Goal: Transaction & Acquisition: Obtain resource

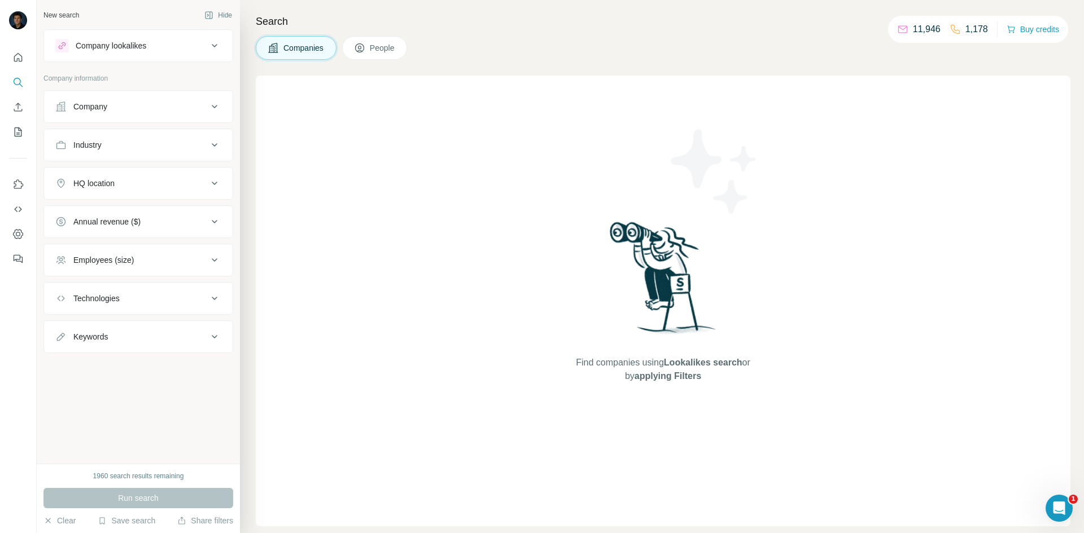
click at [207, 139] on button "Industry" at bounding box center [138, 145] width 189 height 27
click at [137, 172] on input at bounding box center [132, 173] width 139 height 12
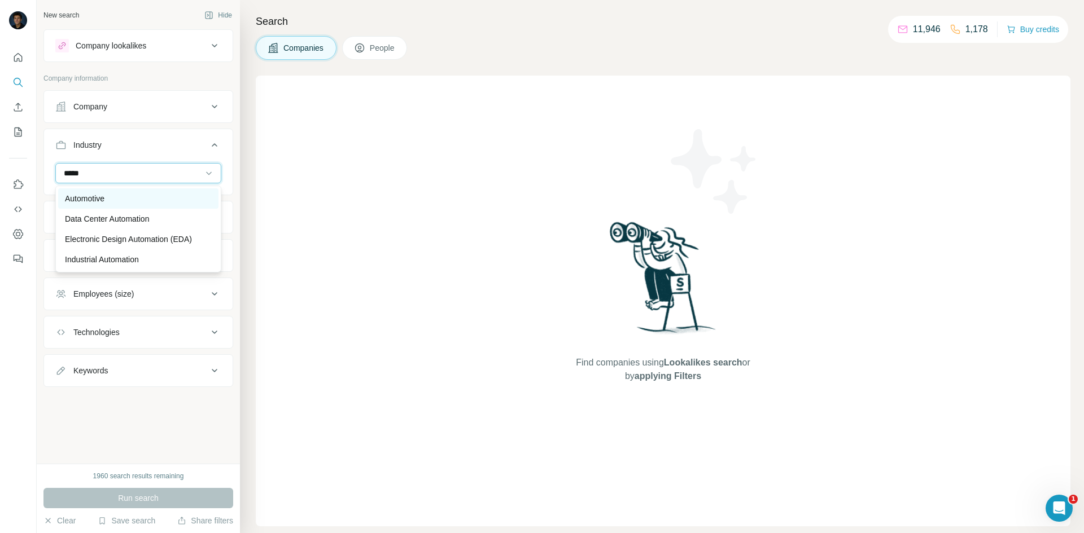
type input "*****"
click at [111, 202] on div "Automotive" at bounding box center [138, 198] width 147 height 11
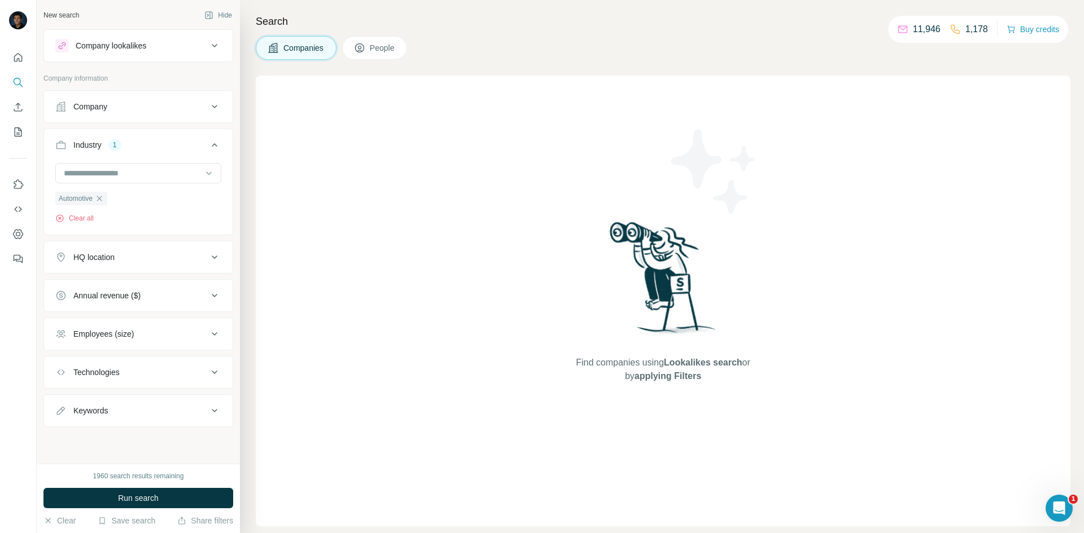
click at [214, 252] on icon at bounding box center [215, 258] width 14 height 14
click at [44, 244] on button "HQ location" at bounding box center [138, 260] width 189 height 32
click at [217, 260] on icon at bounding box center [215, 258] width 14 height 14
click at [165, 281] on input "text" at bounding box center [138, 285] width 166 height 20
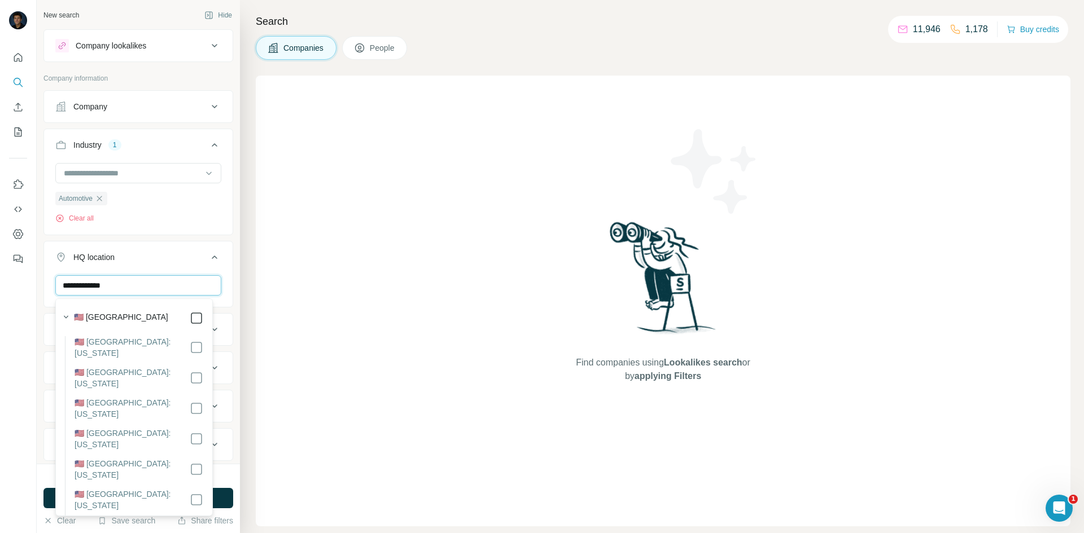
type input "**********"
click at [292, 290] on div "Find companies using Lookalikes search or by applying Filters" at bounding box center [663, 301] width 815 height 451
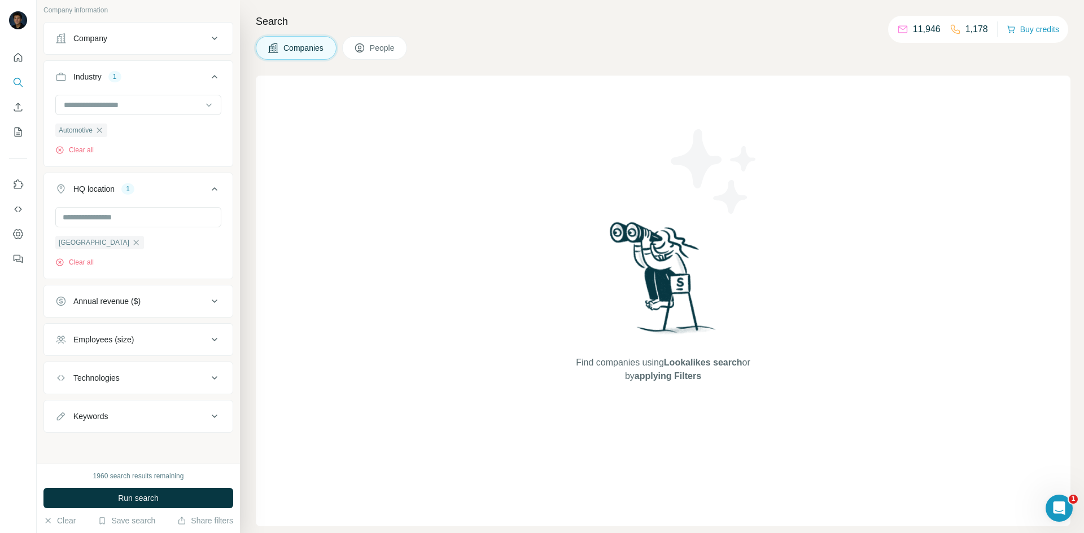
scroll to position [70, 0]
click at [216, 340] on button "Employees (size)" at bounding box center [138, 339] width 189 height 27
click at [138, 402] on li "11-50" at bounding box center [138, 405] width 166 height 14
drag, startPoint x: 141, startPoint y: 421, endPoint x: 134, endPoint y: 424, distance: 7.3
click at [141, 422] on li "51-200" at bounding box center [138, 426] width 166 height 14
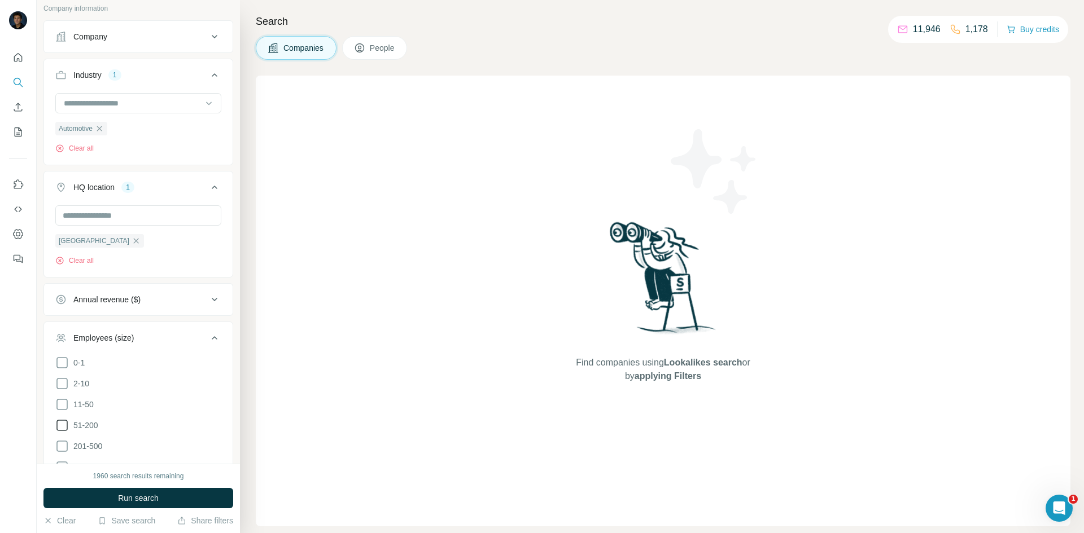
click at [62, 423] on icon at bounding box center [62, 426] width 14 height 14
click at [63, 402] on icon at bounding box center [62, 405] width 14 height 14
click at [208, 338] on icon at bounding box center [215, 338] width 14 height 14
click at [194, 493] on button "Run search" at bounding box center [138, 498] width 190 height 20
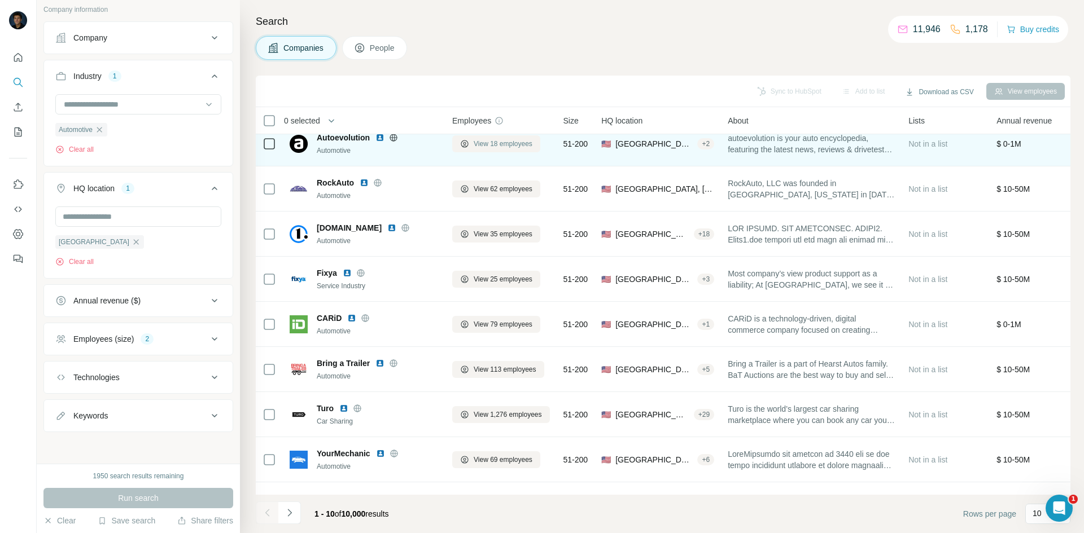
scroll to position [97, 0]
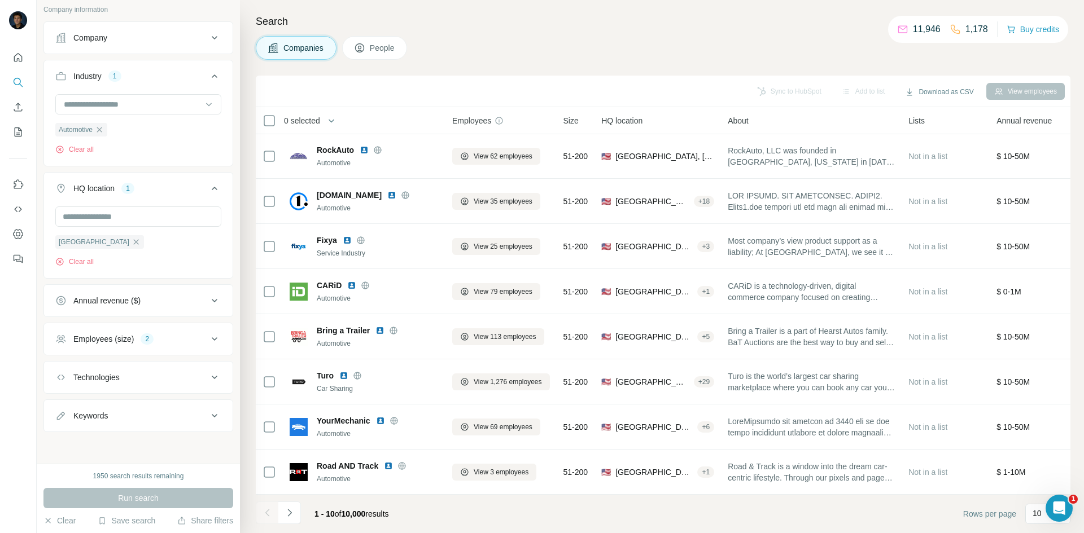
click at [294, 515] on icon "Navigate to next page" at bounding box center [289, 512] width 11 height 11
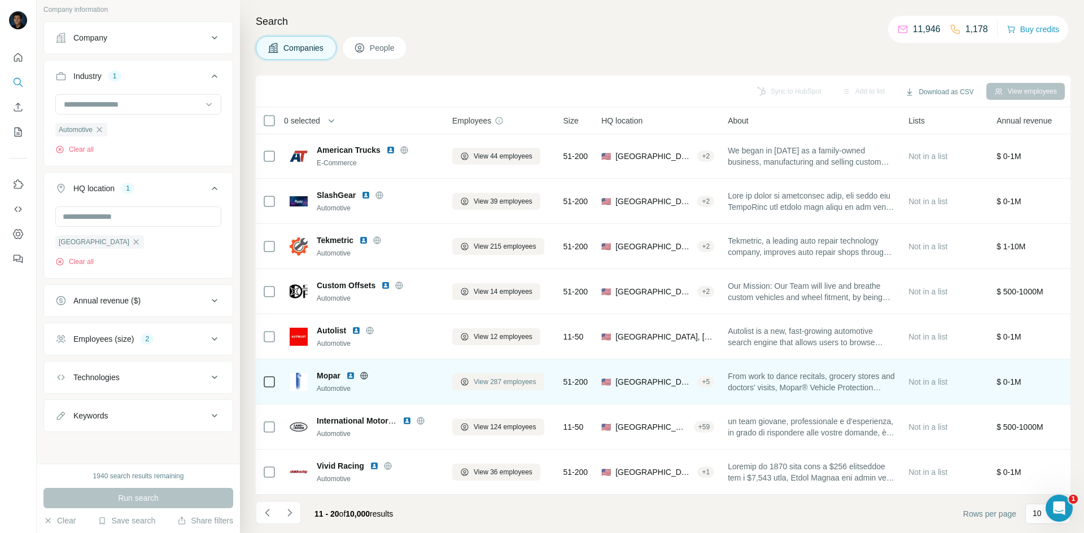
click at [507, 377] on span "View 287 employees" at bounding box center [505, 382] width 63 height 10
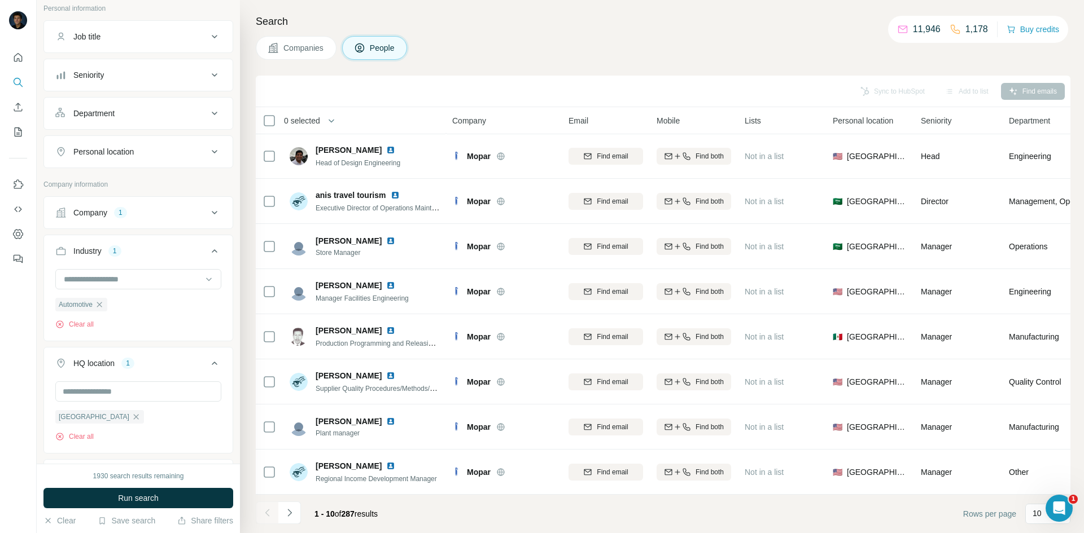
click at [189, 37] on div "Job title" at bounding box center [131, 36] width 152 height 11
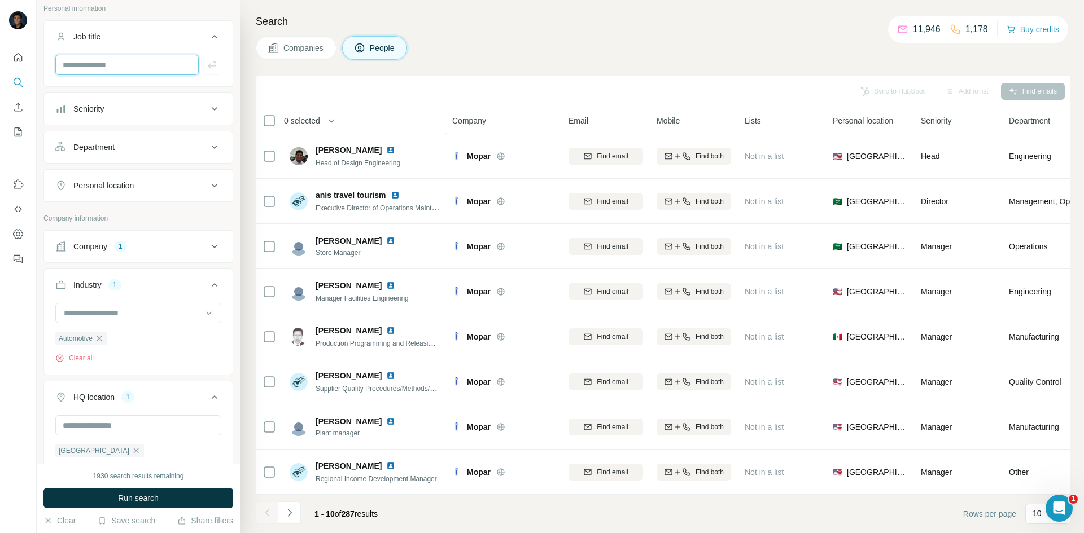
click at [166, 72] on input "text" at bounding box center [126, 65] width 143 height 20
type input "**********"
drag, startPoint x: 208, startPoint y: 67, endPoint x: 167, endPoint y: 67, distance: 41.2
click at [207, 67] on icon "button" at bounding box center [212, 64] width 11 height 11
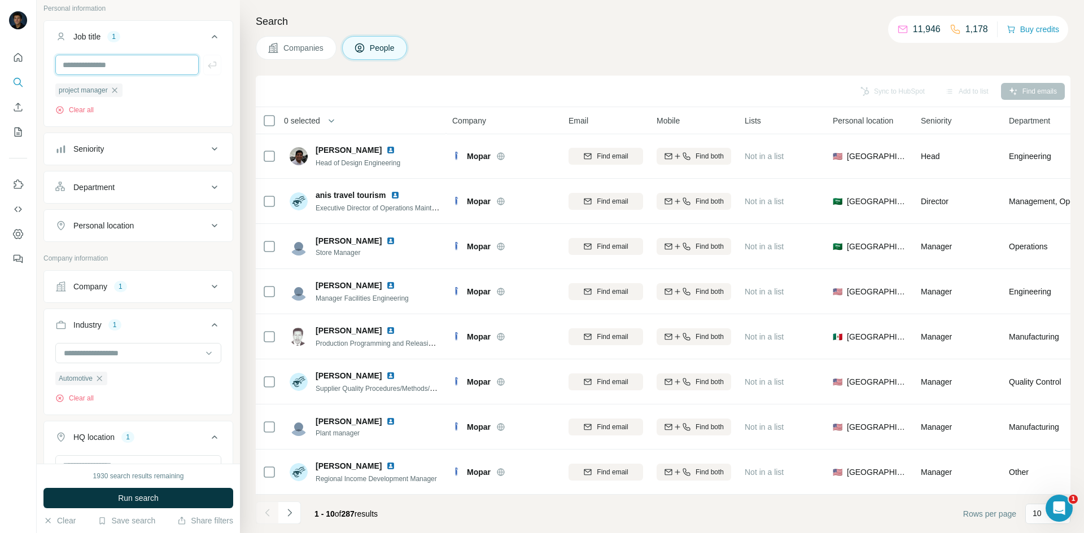
click at [129, 63] on input "text" at bounding box center [126, 65] width 143 height 20
type input "**********"
click at [207, 61] on icon "button" at bounding box center [212, 64] width 11 height 11
click at [154, 67] on input "text" at bounding box center [126, 65] width 143 height 20
type input "**********"
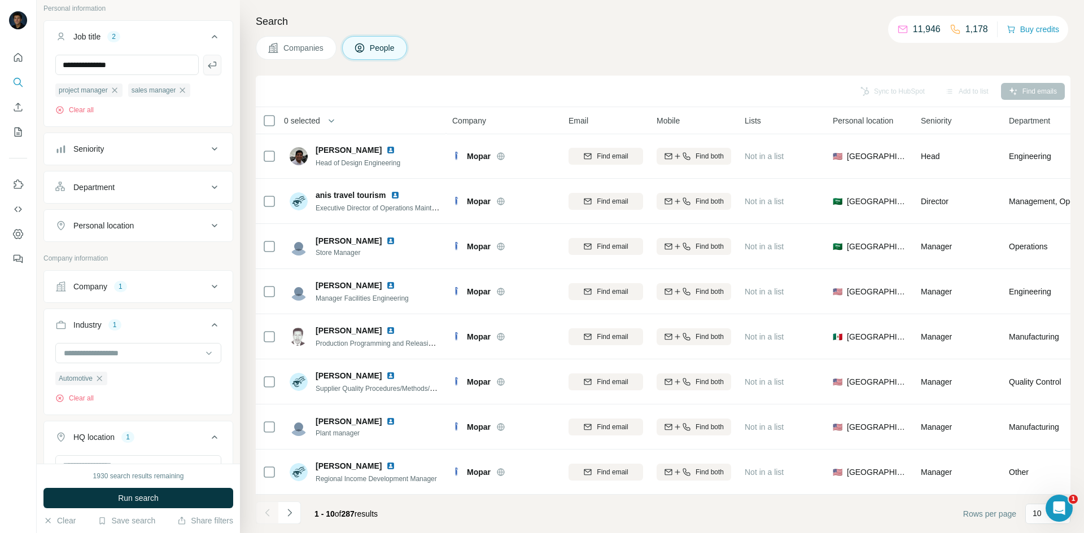
click at [207, 64] on icon "button" at bounding box center [212, 64] width 11 height 11
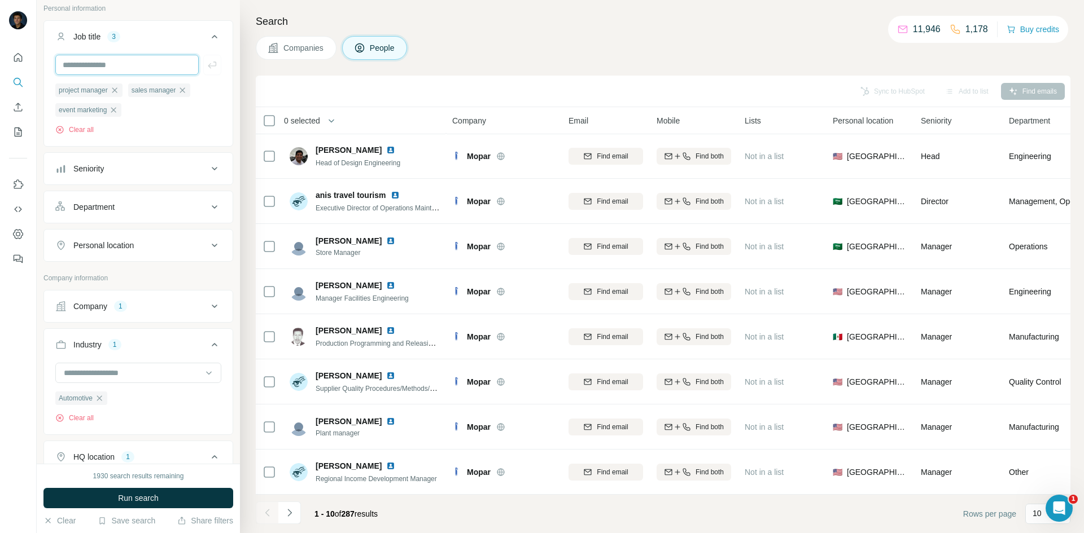
click at [142, 68] on input "text" at bounding box center [126, 65] width 143 height 20
type input "**********"
click at [210, 67] on button "button" at bounding box center [212, 65] width 18 height 20
click at [125, 67] on input "text" at bounding box center [126, 65] width 143 height 20
click at [159, 491] on button "Run search" at bounding box center [138, 498] width 190 height 20
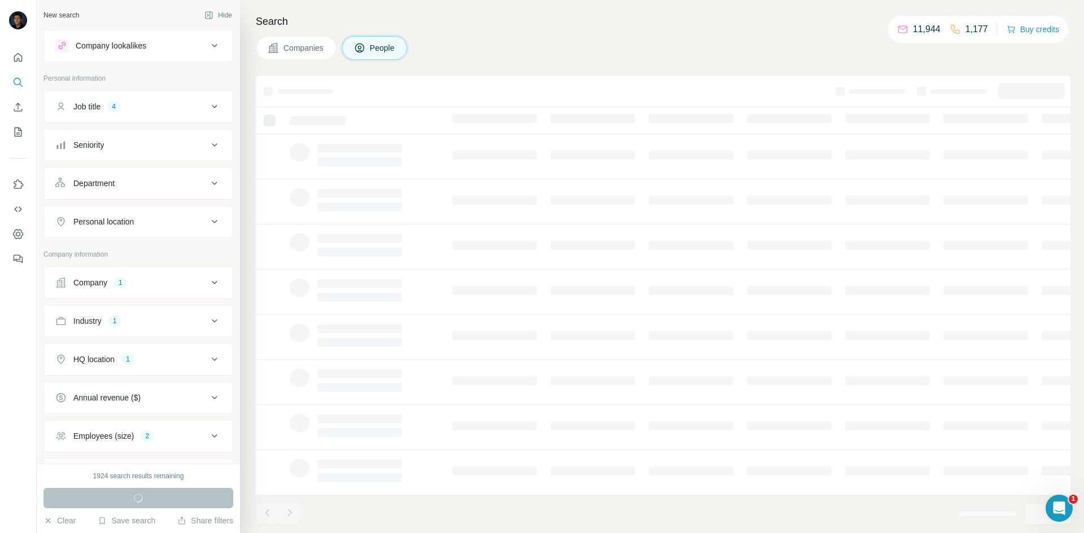
click at [194, 103] on div "Job title 4" at bounding box center [131, 106] width 152 height 11
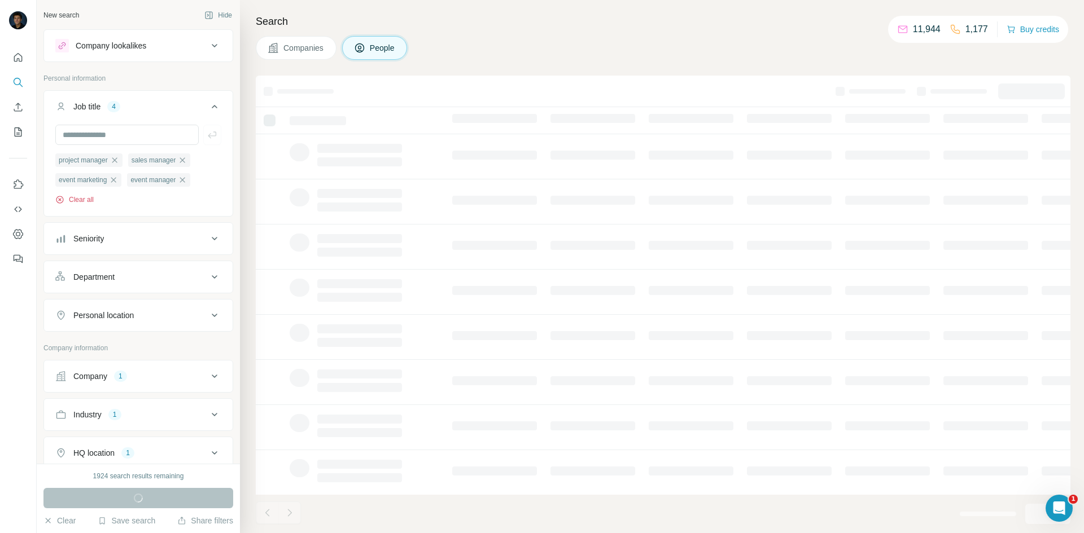
click at [75, 198] on button "Clear all" at bounding box center [74, 200] width 38 height 10
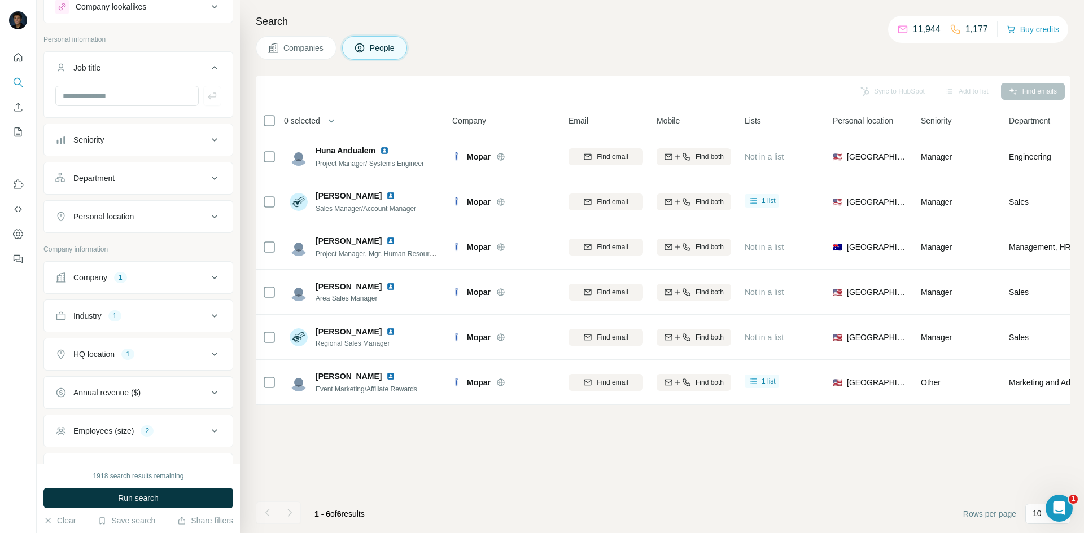
scroll to position [56, 0]
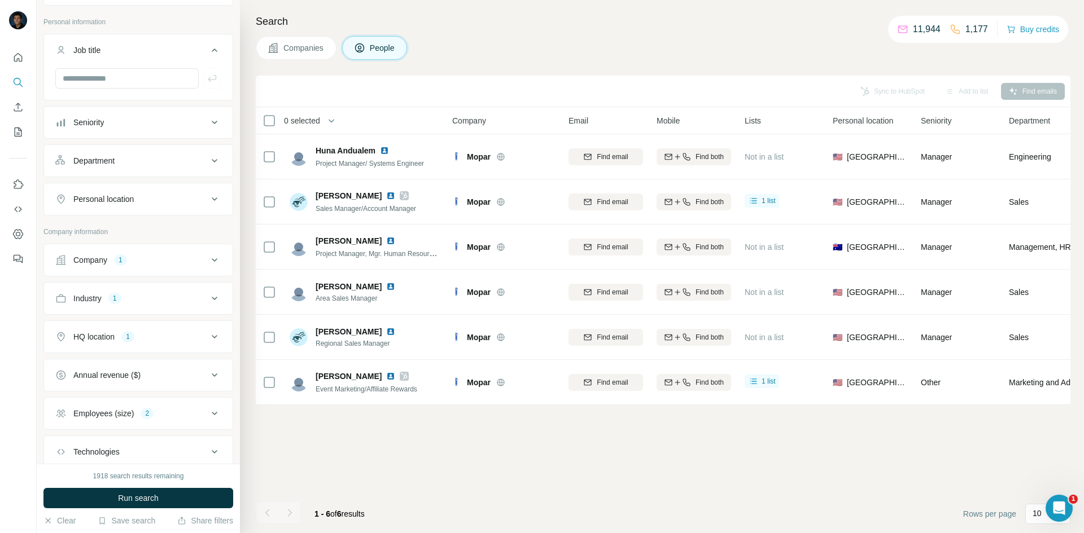
click at [281, 49] on button "Companies" at bounding box center [296, 48] width 81 height 24
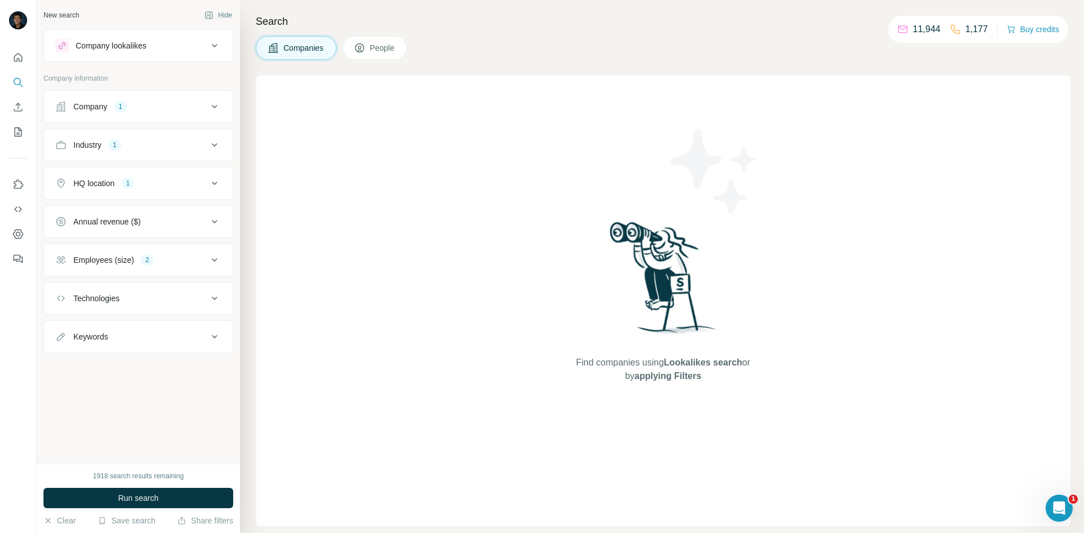
scroll to position [0, 0]
click at [189, 111] on div "Company 1" at bounding box center [131, 106] width 152 height 11
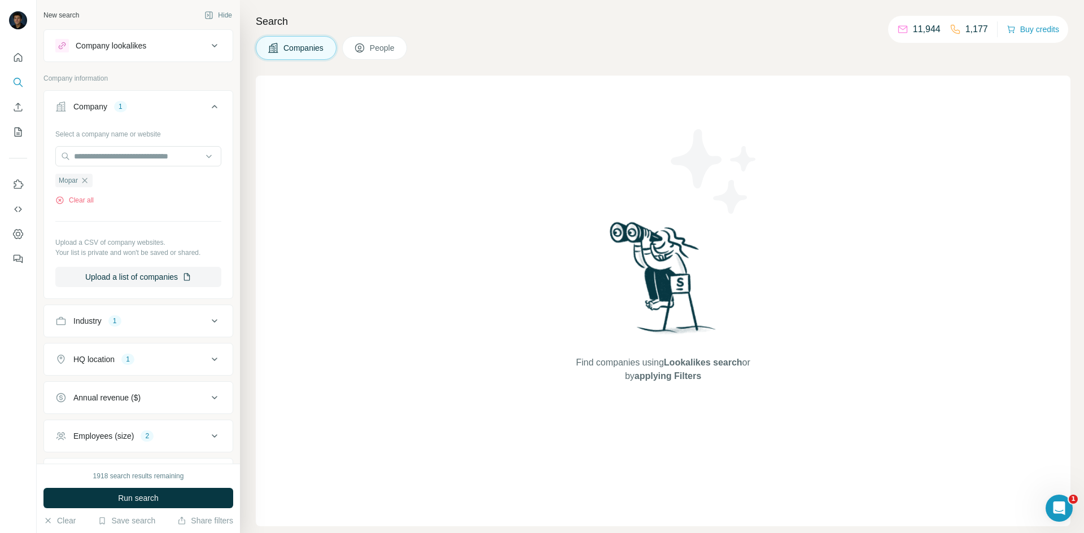
click at [191, 109] on div "Company 1" at bounding box center [131, 106] width 152 height 11
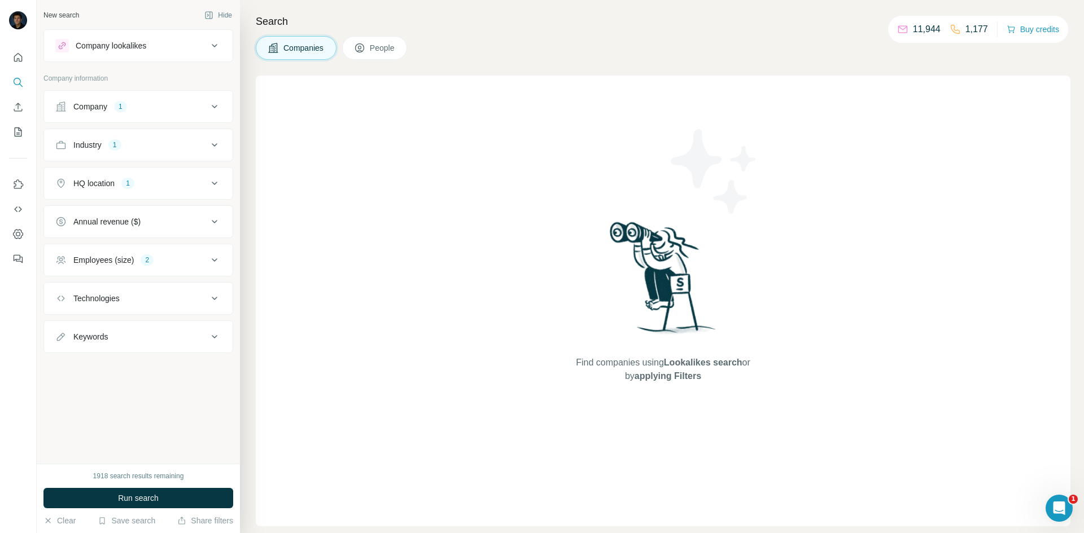
click at [191, 109] on div "Company 1" at bounding box center [131, 106] width 152 height 11
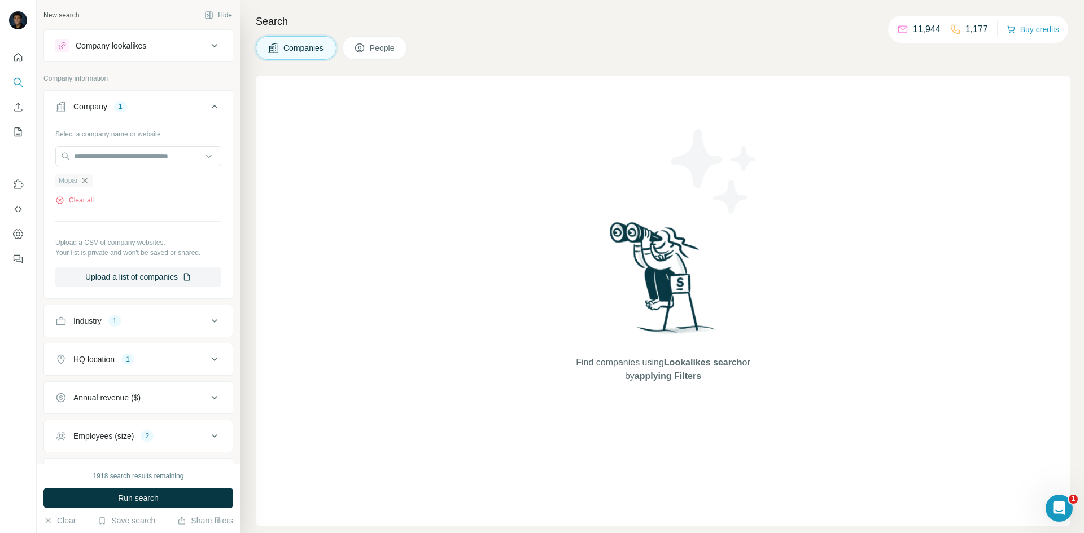
click at [83, 179] on icon "button" at bounding box center [84, 180] width 9 height 9
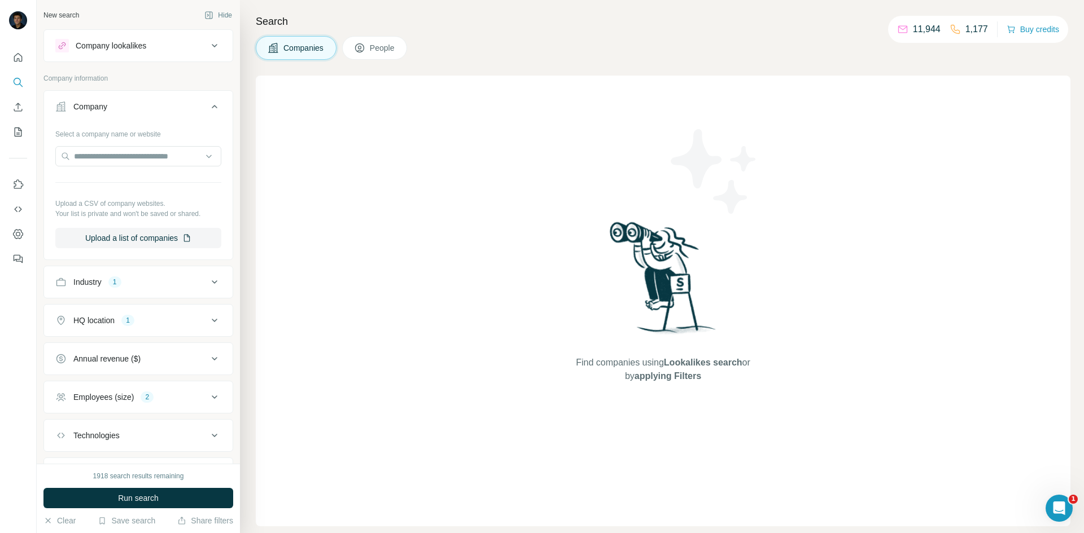
click at [208, 108] on icon at bounding box center [215, 107] width 14 height 14
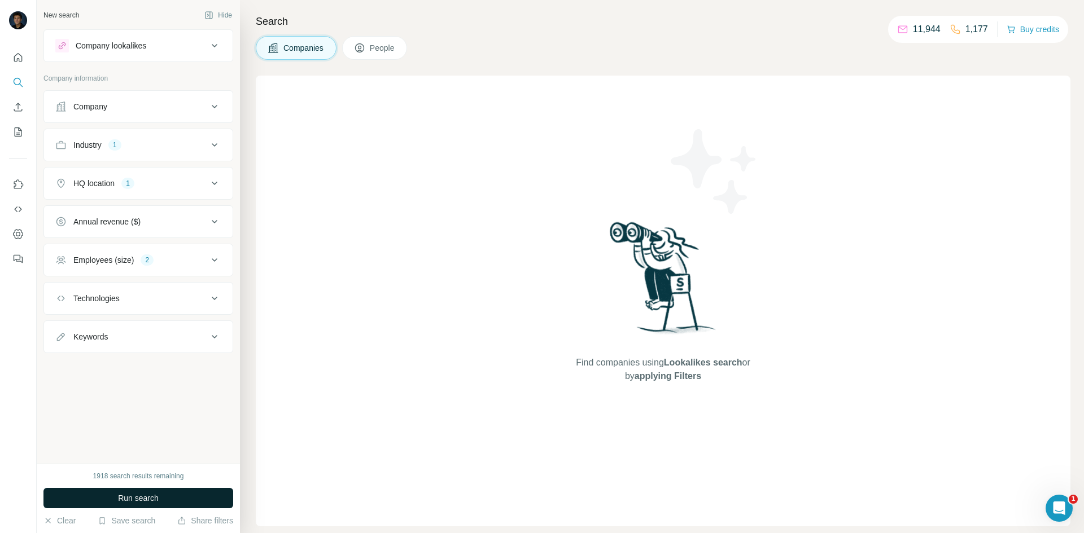
click at [161, 495] on button "Run search" at bounding box center [138, 498] width 190 height 20
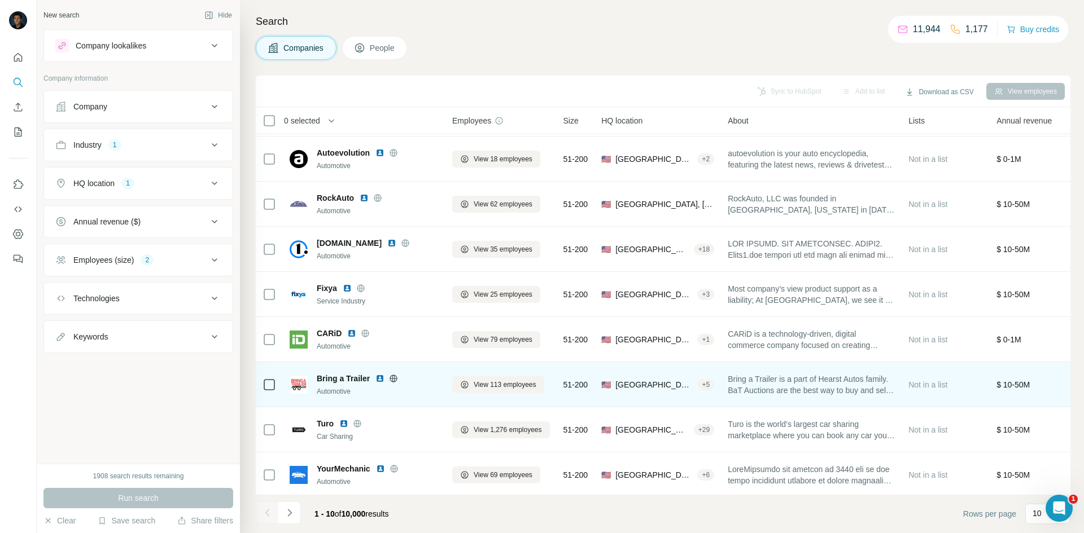
scroll to position [97, 0]
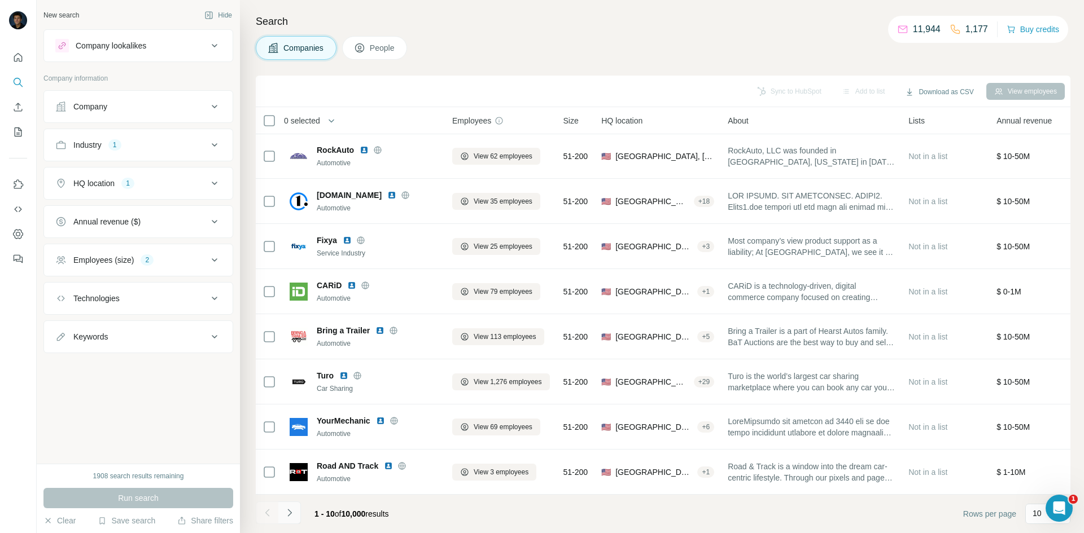
click at [292, 516] on icon "Navigate to next page" at bounding box center [289, 512] width 11 height 11
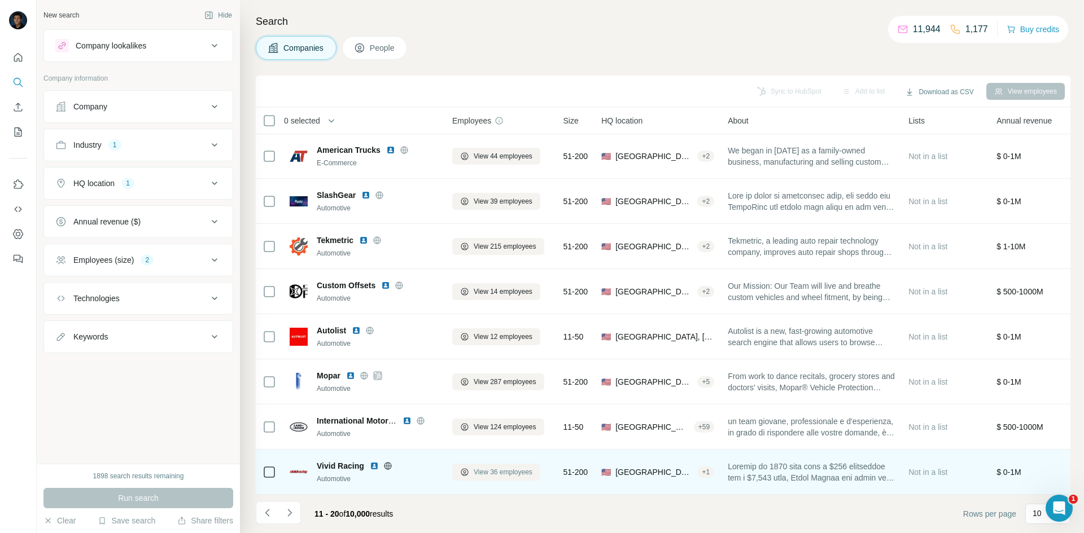
click at [475, 467] on span "View 36 employees" at bounding box center [503, 472] width 59 height 10
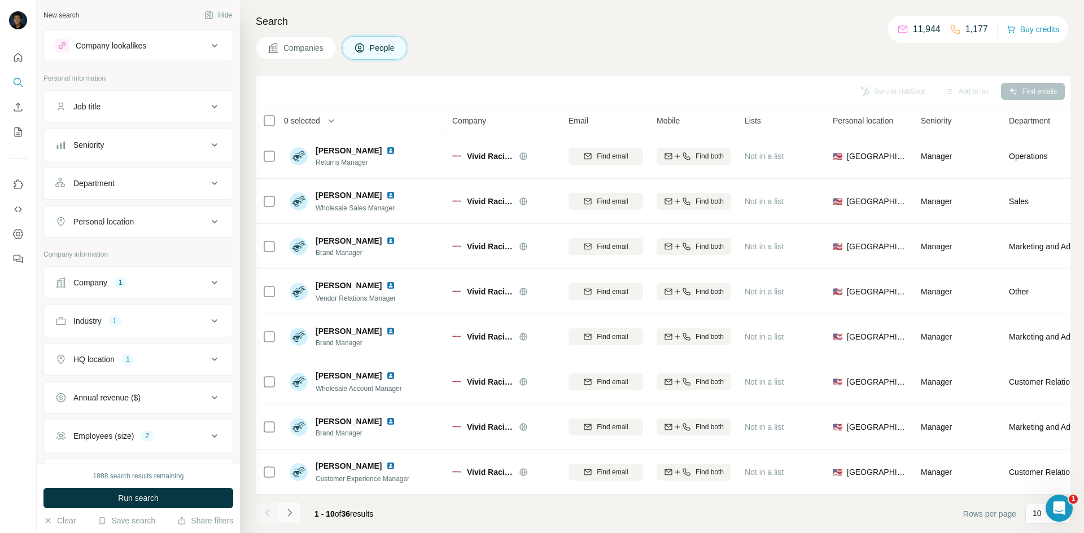
click at [297, 512] on button "Navigate to next page" at bounding box center [289, 513] width 23 height 23
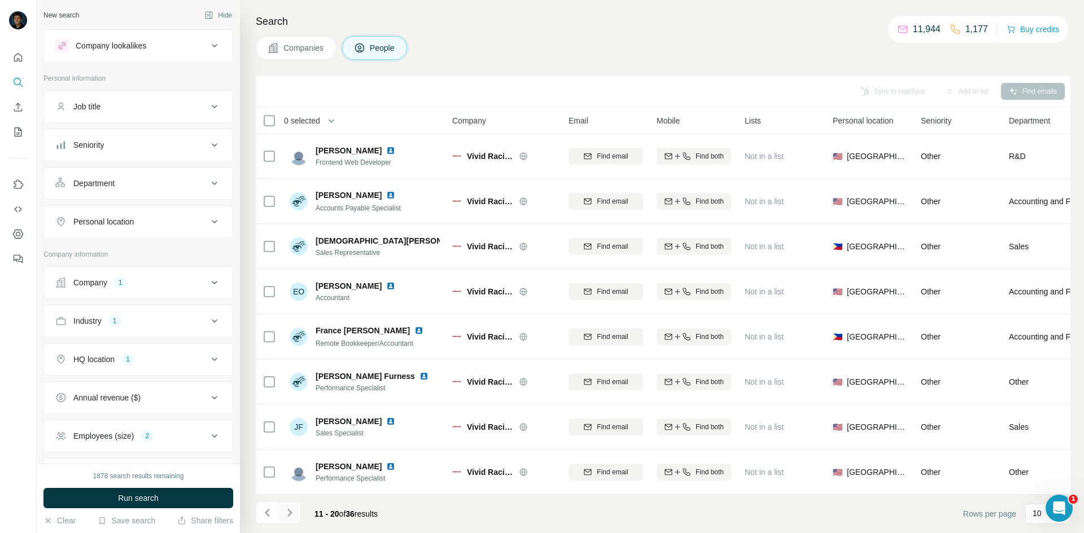
click at [296, 509] on button "Navigate to next page" at bounding box center [289, 513] width 23 height 23
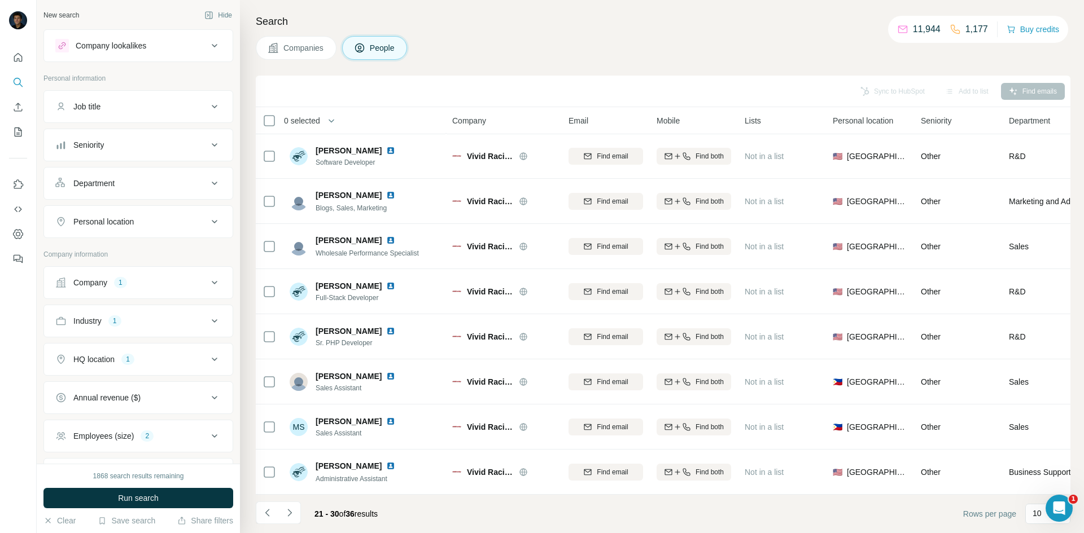
click at [209, 278] on icon at bounding box center [215, 283] width 14 height 14
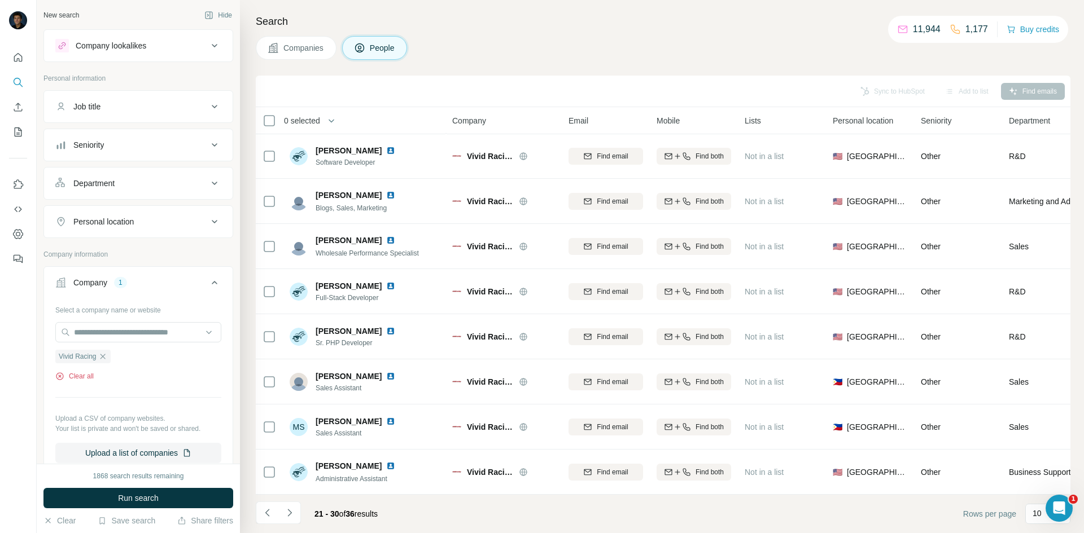
click at [92, 375] on button "Clear all" at bounding box center [74, 376] width 38 height 10
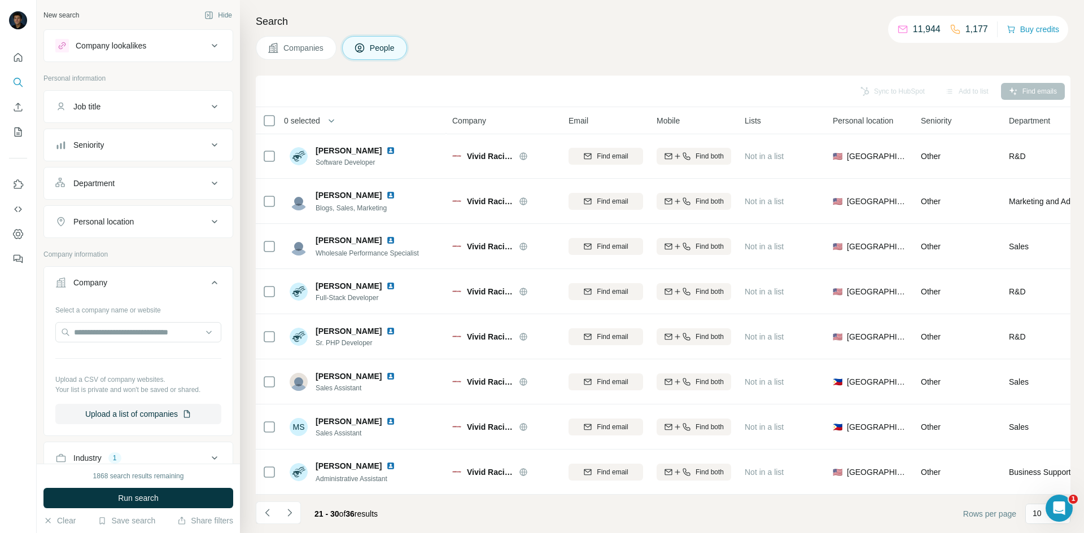
click at [208, 281] on icon at bounding box center [215, 283] width 14 height 14
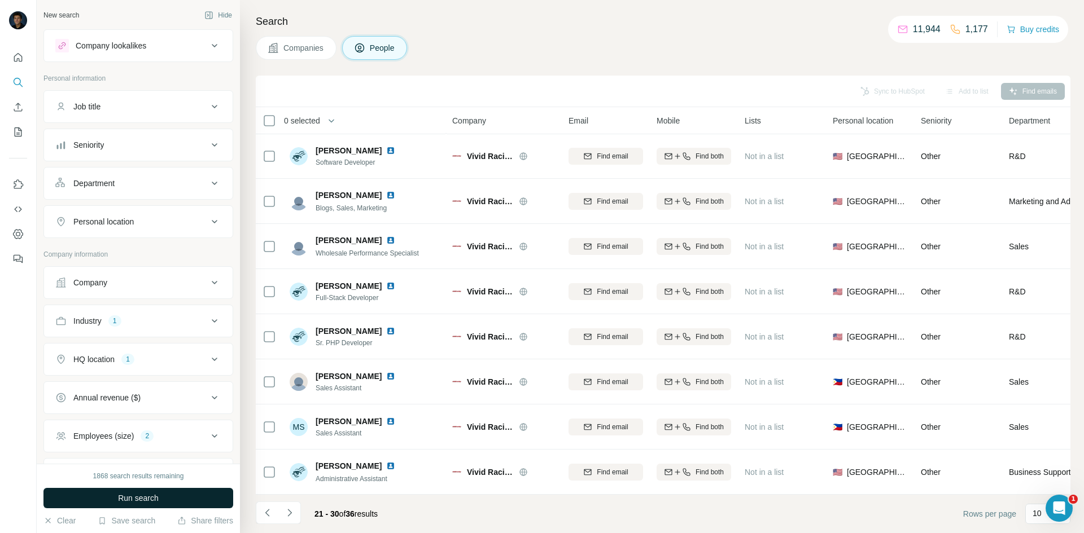
click at [148, 493] on span "Run search" at bounding box center [138, 498] width 41 height 11
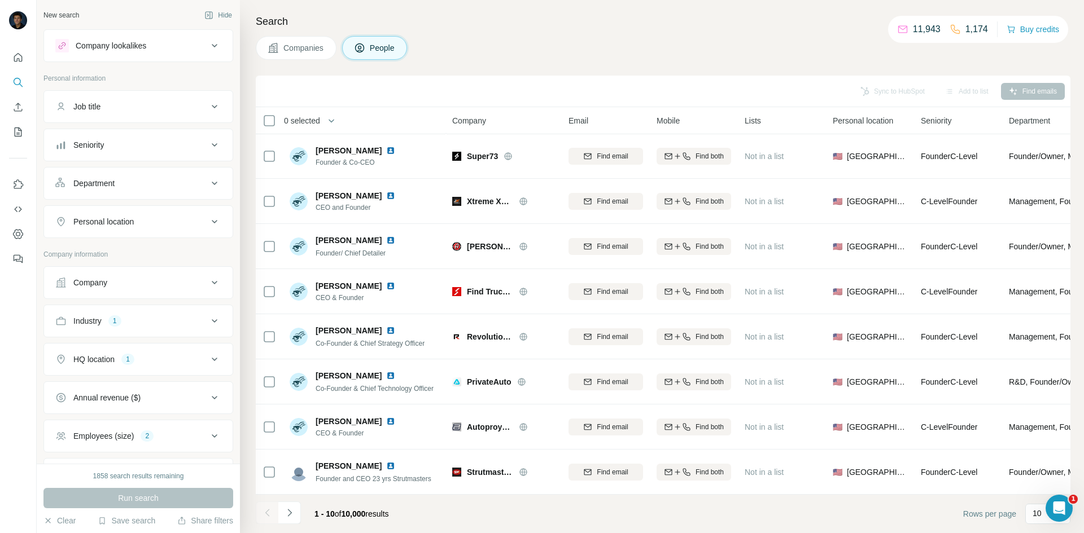
click at [297, 45] on span "Companies" at bounding box center [303, 47] width 41 height 11
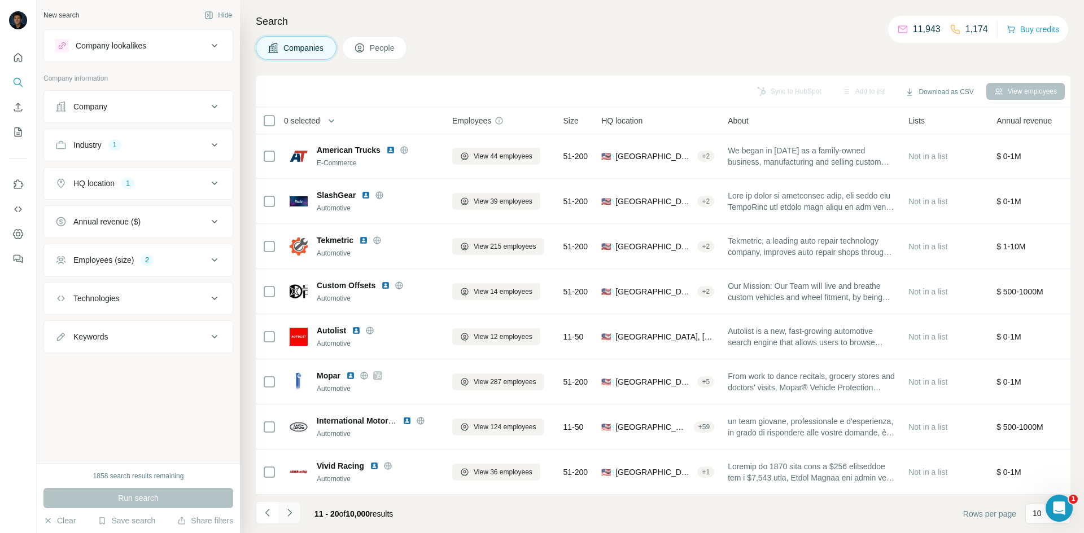
click at [290, 515] on icon "Navigate to next page" at bounding box center [289, 512] width 11 height 11
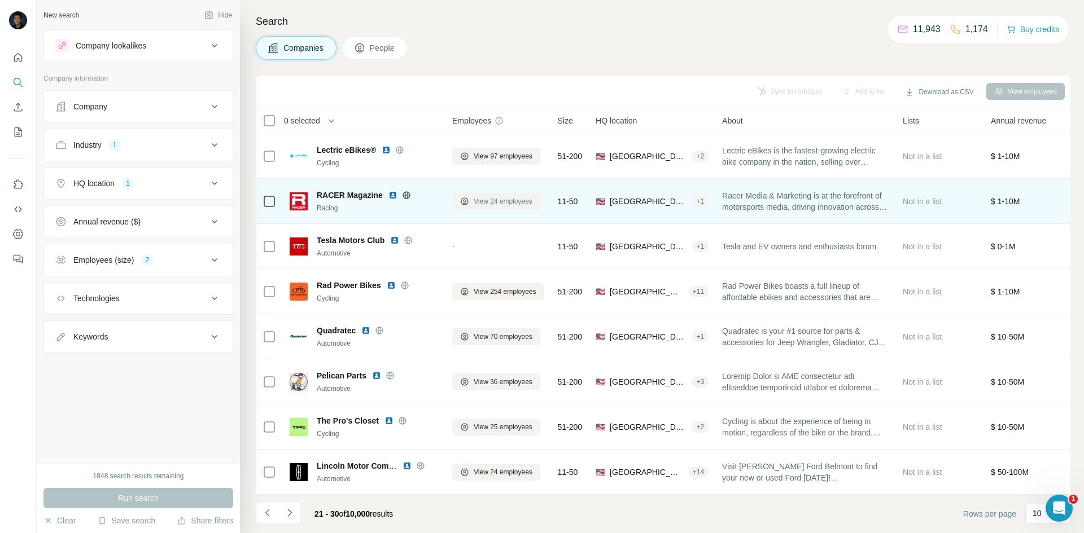
click at [495, 196] on span "View 24 employees" at bounding box center [503, 201] width 59 height 10
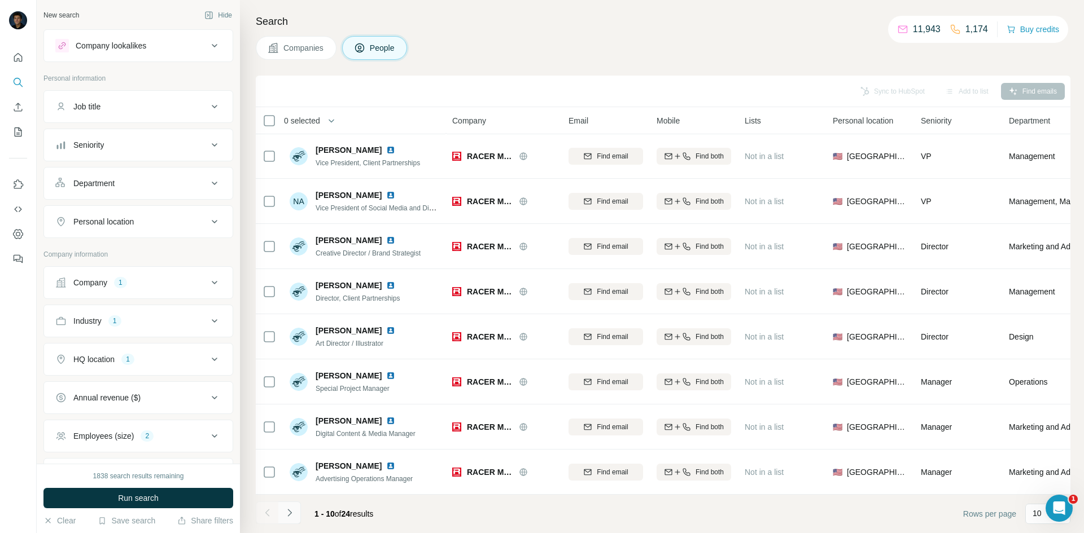
click at [296, 514] on button "Navigate to next page" at bounding box center [289, 513] width 23 height 23
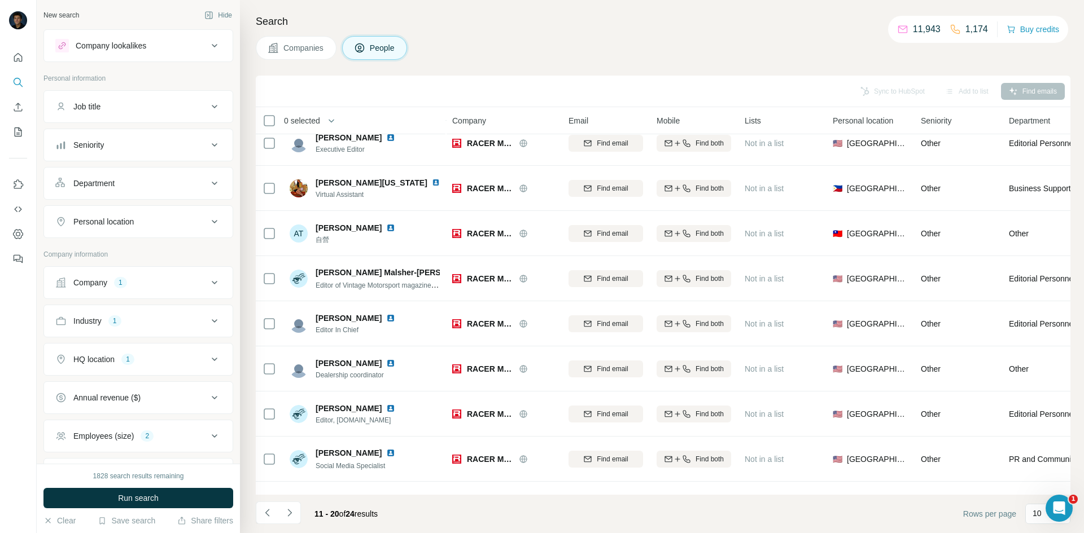
scroll to position [40, 0]
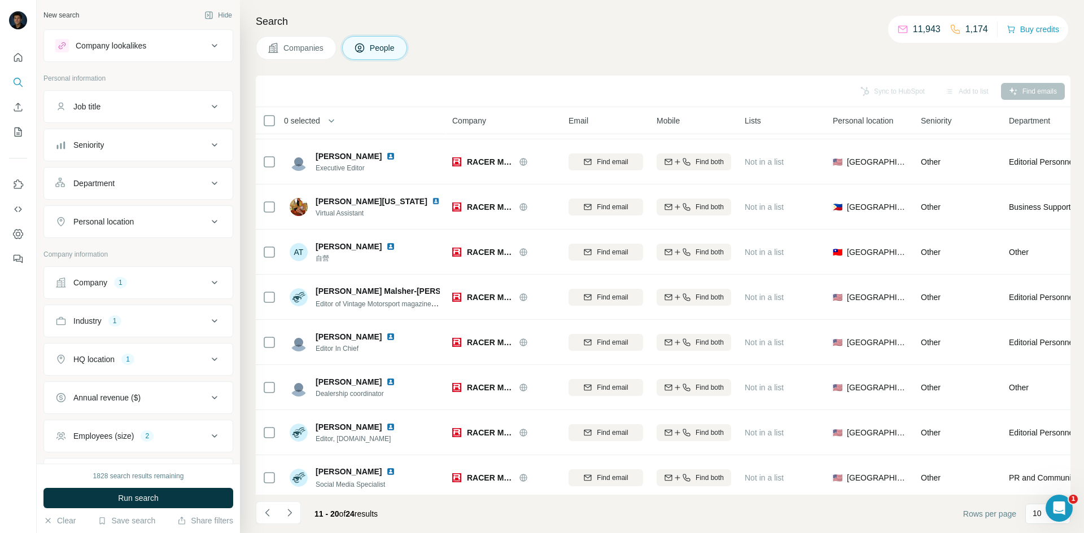
click at [208, 276] on icon at bounding box center [215, 283] width 14 height 14
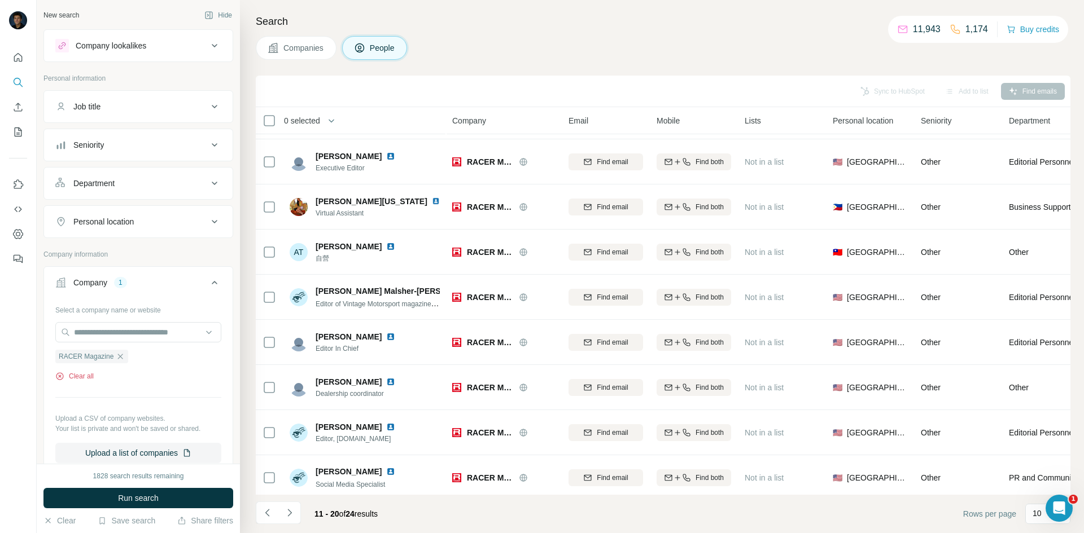
click at [93, 376] on button "Clear all" at bounding box center [74, 376] width 38 height 10
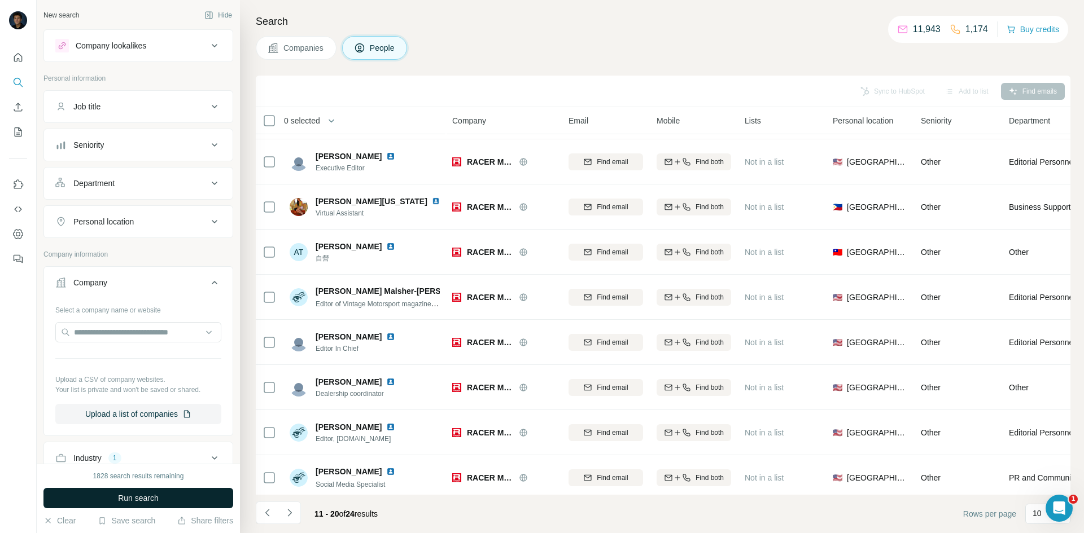
click at [160, 501] on button "Run search" at bounding box center [138, 498] width 190 height 20
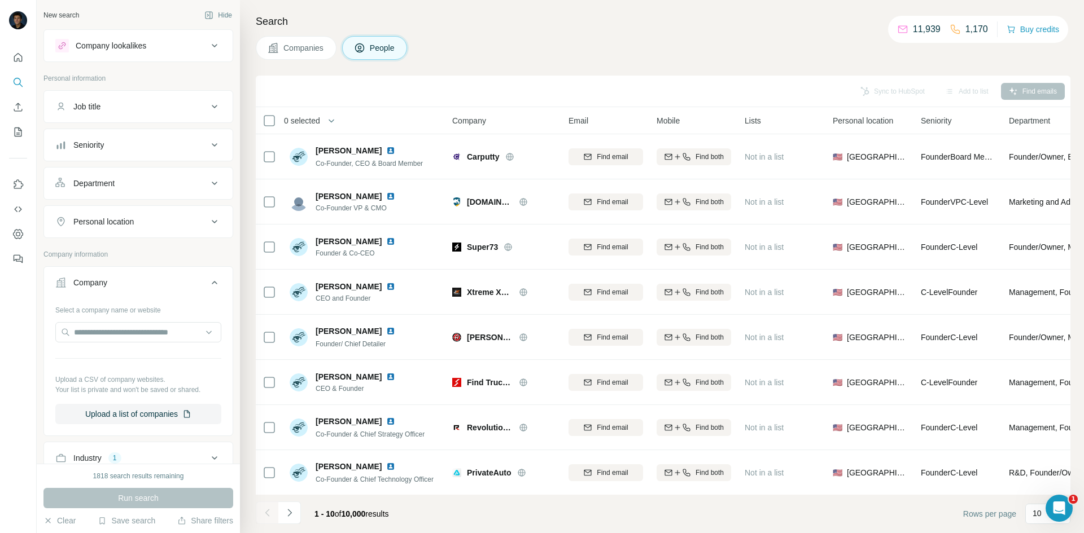
click at [272, 54] on button "Companies" at bounding box center [296, 48] width 81 height 24
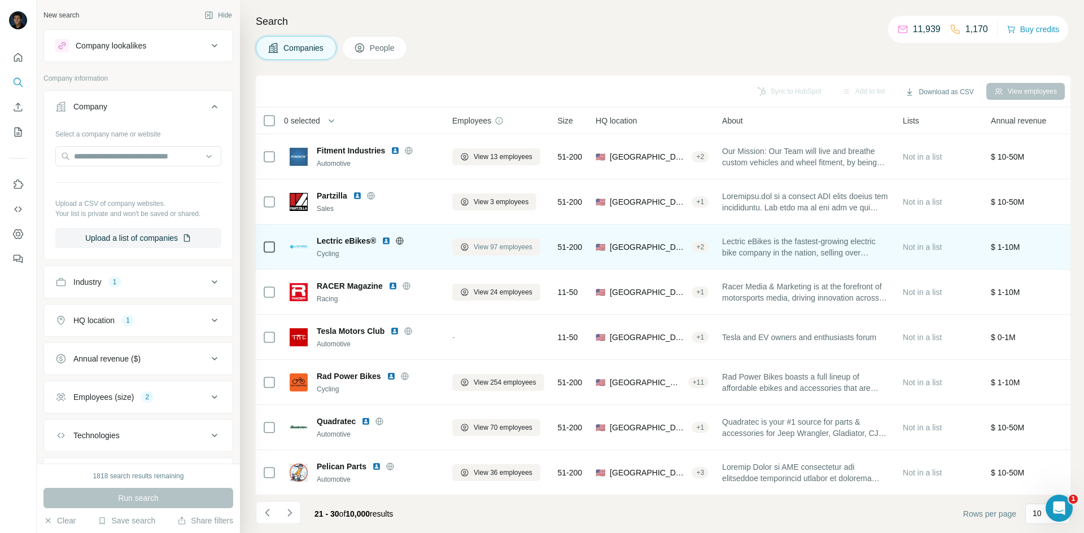
click at [497, 245] on span "View 97 employees" at bounding box center [503, 247] width 59 height 10
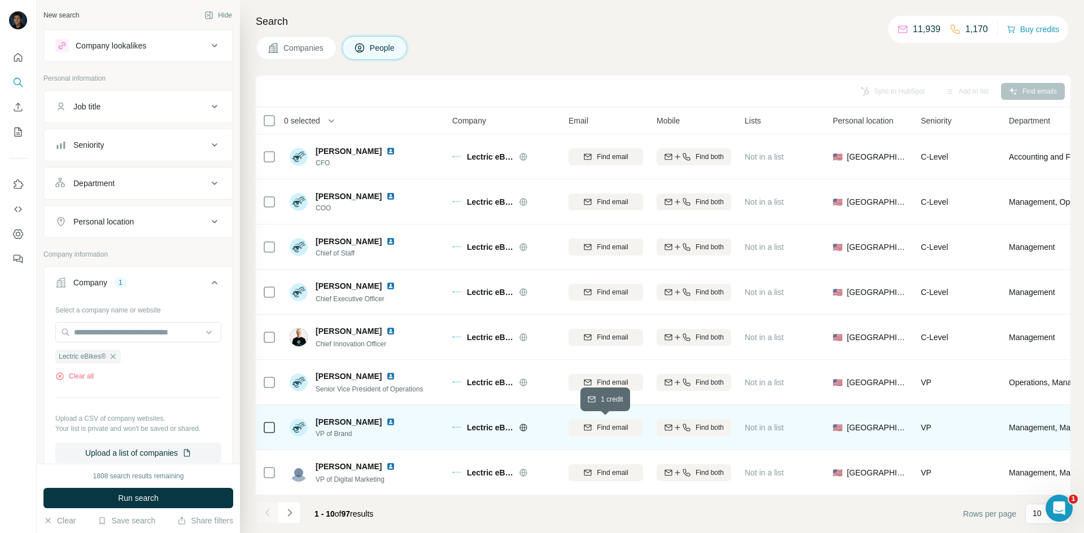
click at [616, 430] on span "Find email" at bounding box center [612, 428] width 31 height 10
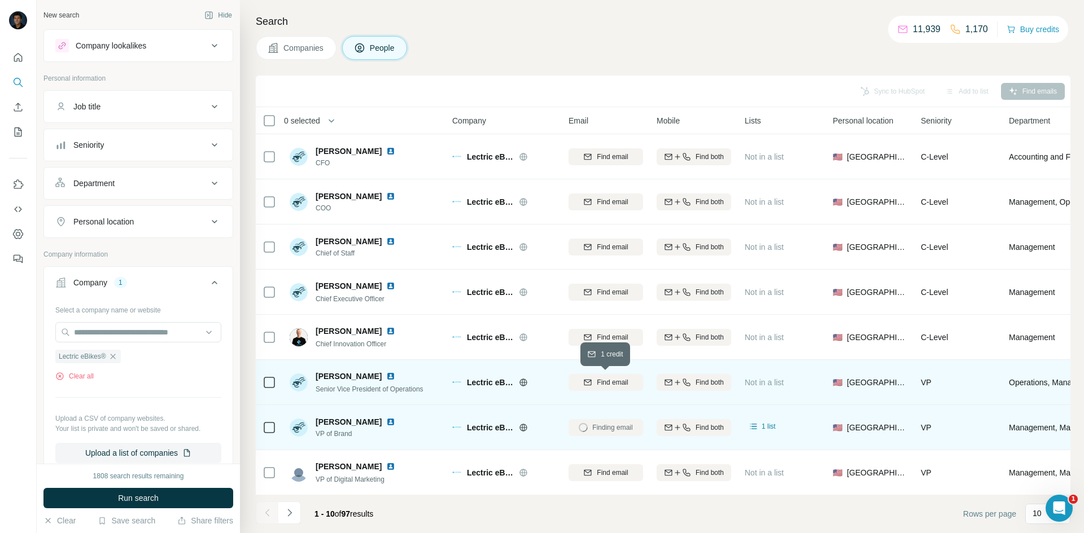
click at [584, 380] on icon "button" at bounding box center [587, 381] width 7 height 3
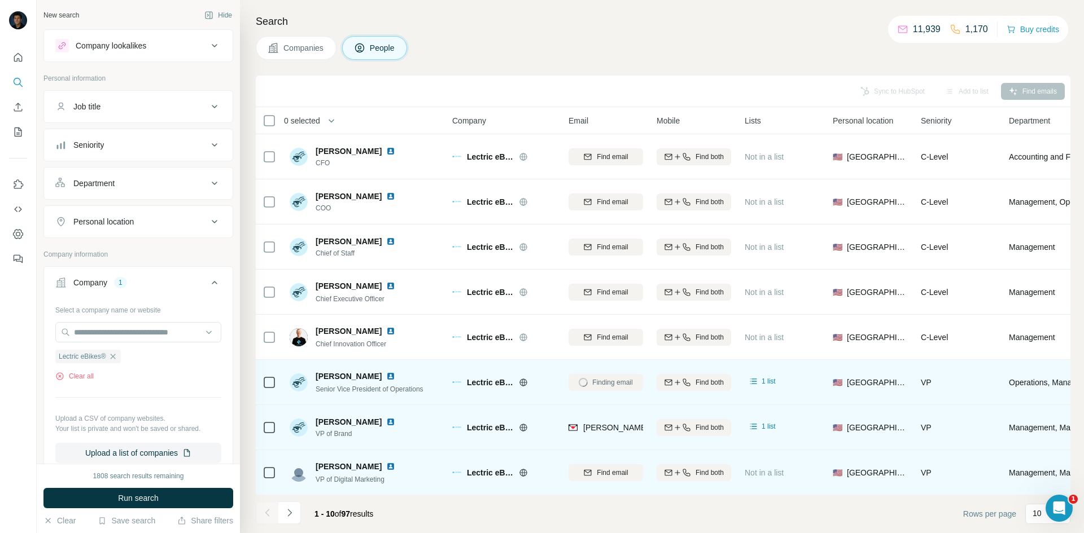
scroll to position [56, 0]
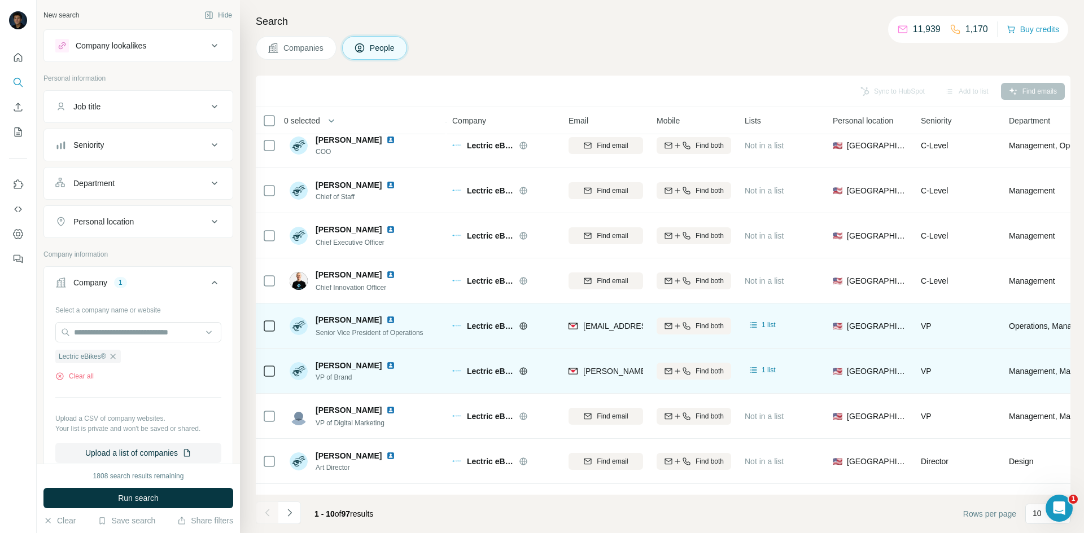
click at [330, 323] on span "Chad Smith" at bounding box center [349, 319] width 66 height 11
click at [330, 319] on span "Chad Smith" at bounding box center [349, 319] width 66 height 11
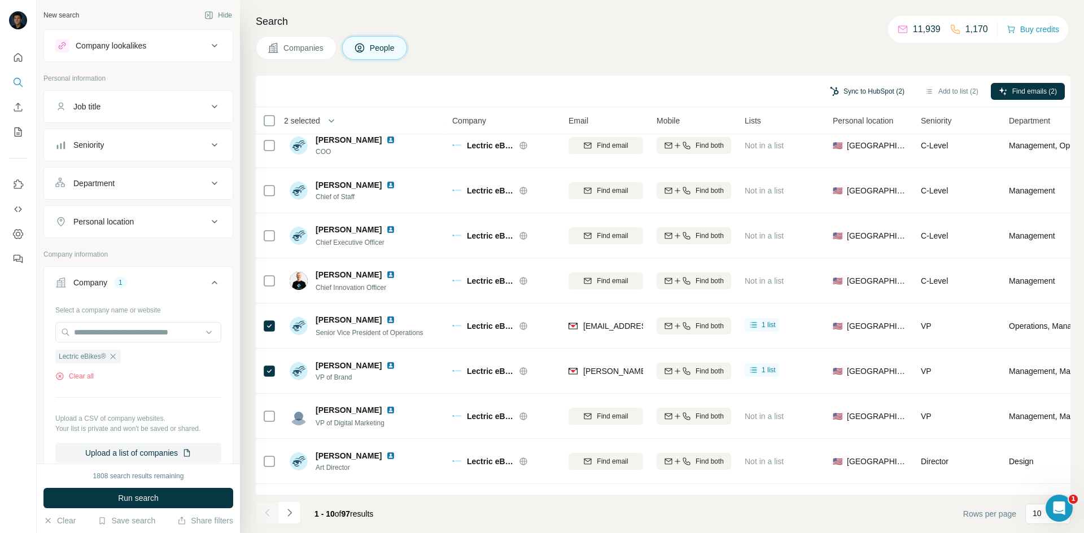
click at [870, 85] on button "Sync to HubSpot (2)" at bounding box center [867, 91] width 90 height 17
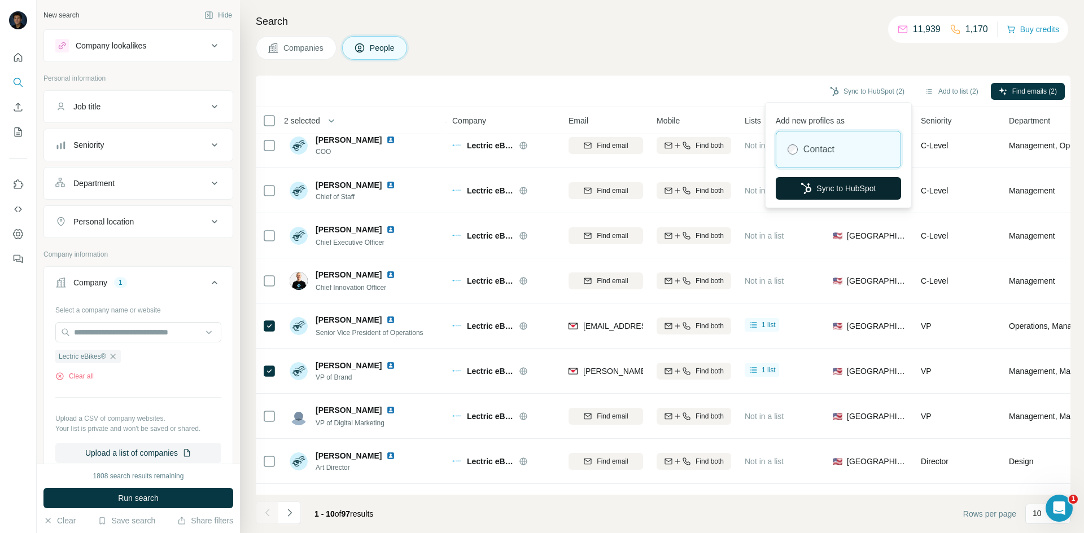
click at [825, 192] on button "Sync to HubSpot" at bounding box center [838, 188] width 125 height 23
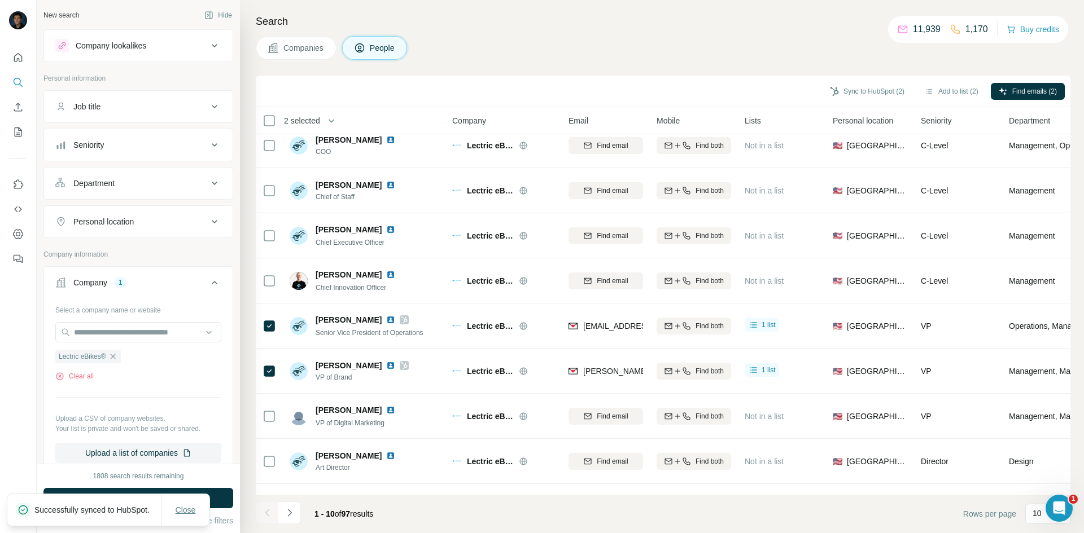
click at [176, 510] on span "Close" at bounding box center [186, 510] width 20 height 11
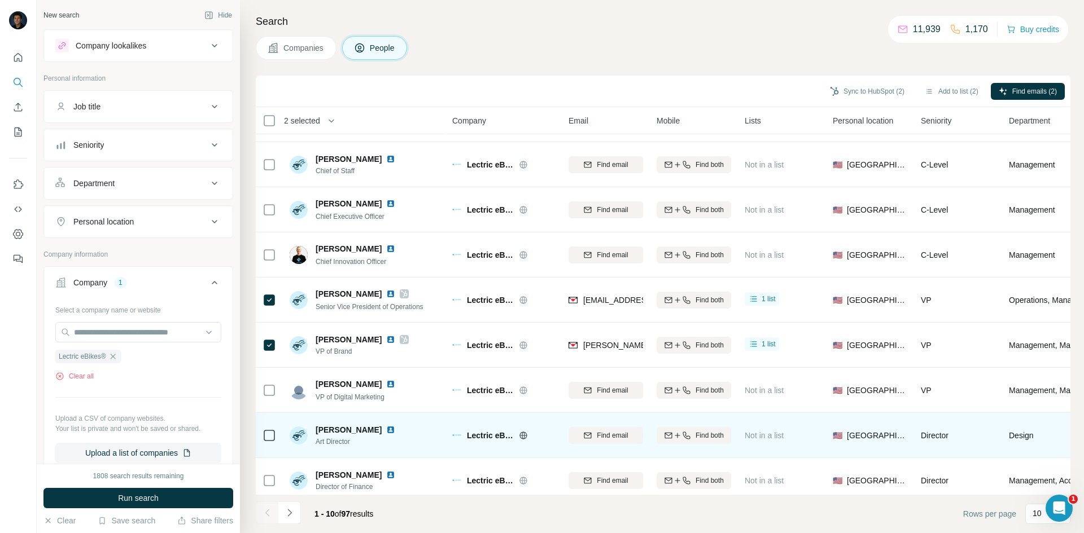
scroll to position [97, 0]
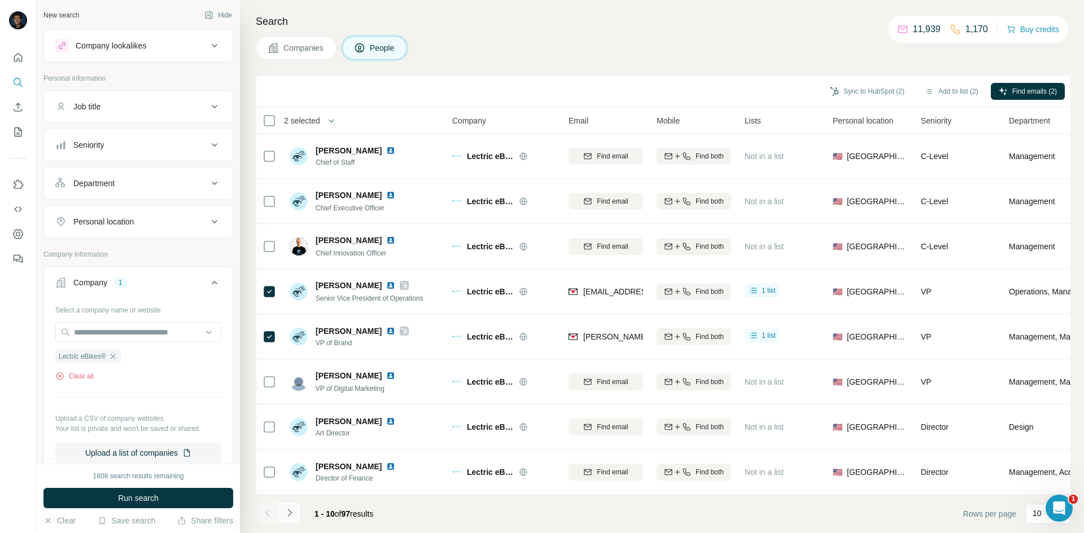
click at [285, 514] on icon "Navigate to next page" at bounding box center [289, 512] width 11 height 11
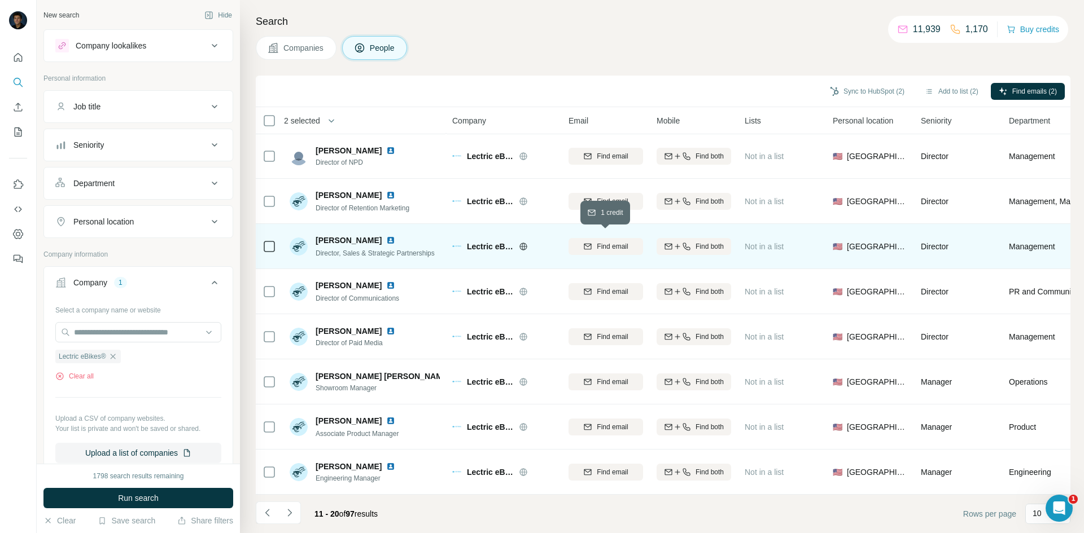
click at [603, 242] on span "Find email" at bounding box center [612, 247] width 31 height 10
click at [274, 247] on icon at bounding box center [269, 247] width 14 height 14
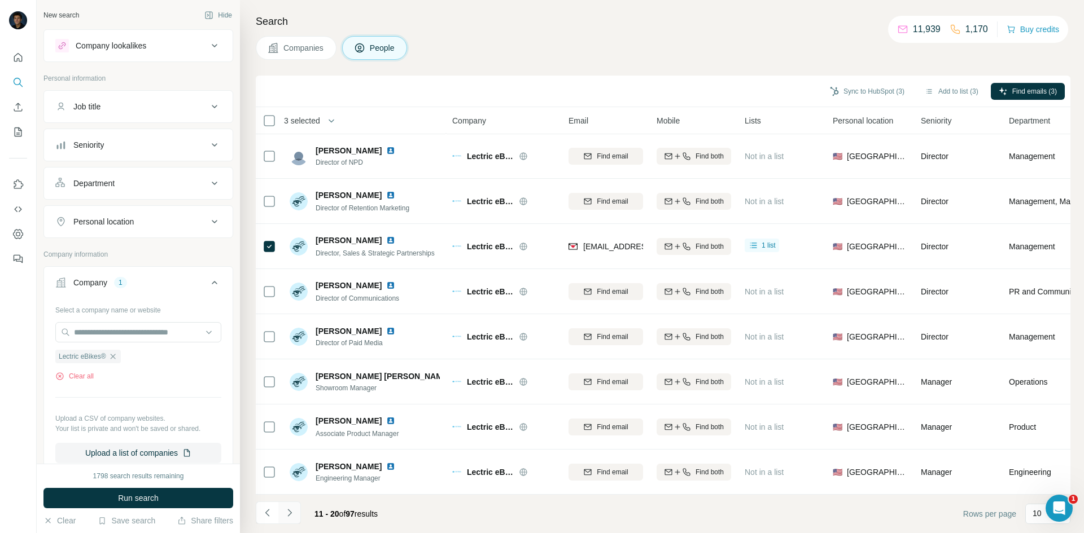
click at [292, 513] on icon "Navigate to next page" at bounding box center [289, 512] width 11 height 11
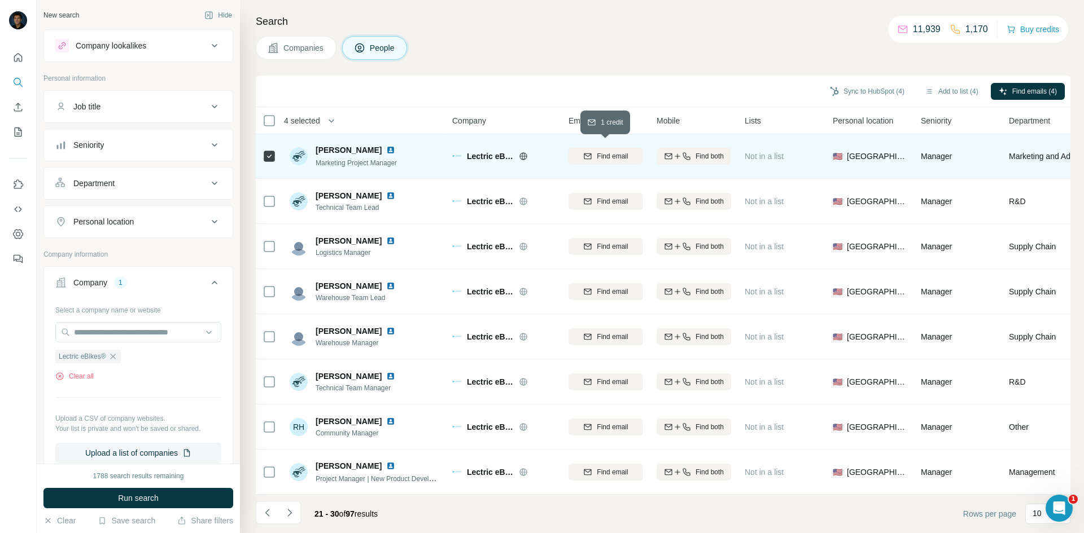
click at [597, 153] on span "Find email" at bounding box center [612, 156] width 31 height 10
click at [293, 514] on icon "Navigate to next page" at bounding box center [289, 512] width 11 height 11
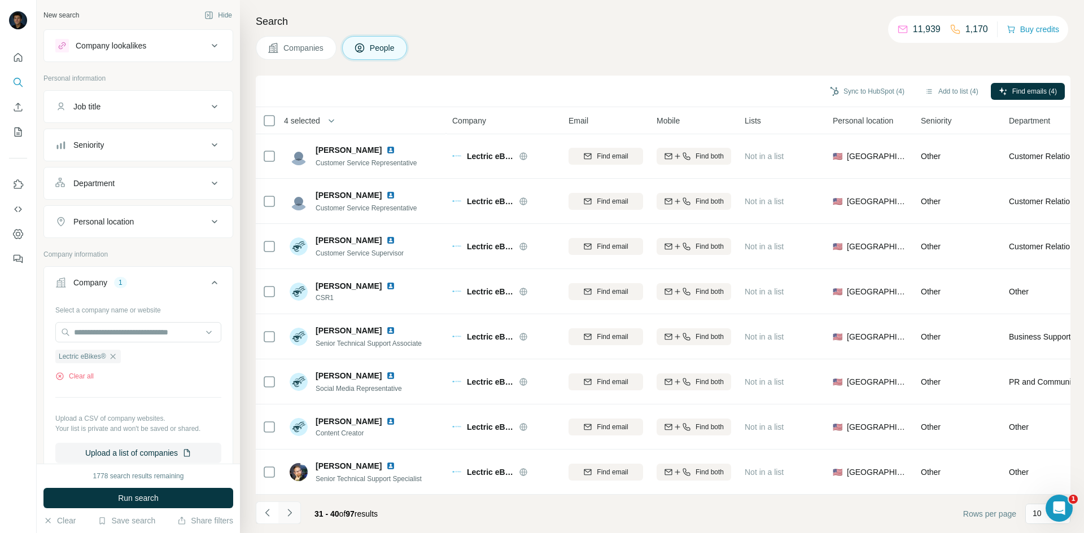
click at [288, 517] on icon "Navigate to next page" at bounding box center [289, 512] width 11 height 11
click at [850, 86] on button "Sync to HubSpot (4)" at bounding box center [867, 91] width 90 height 17
click at [269, 518] on icon "Navigate to previous page" at bounding box center [267, 512] width 11 height 11
click at [268, 518] on icon "Navigate to previous page" at bounding box center [267, 512] width 11 height 11
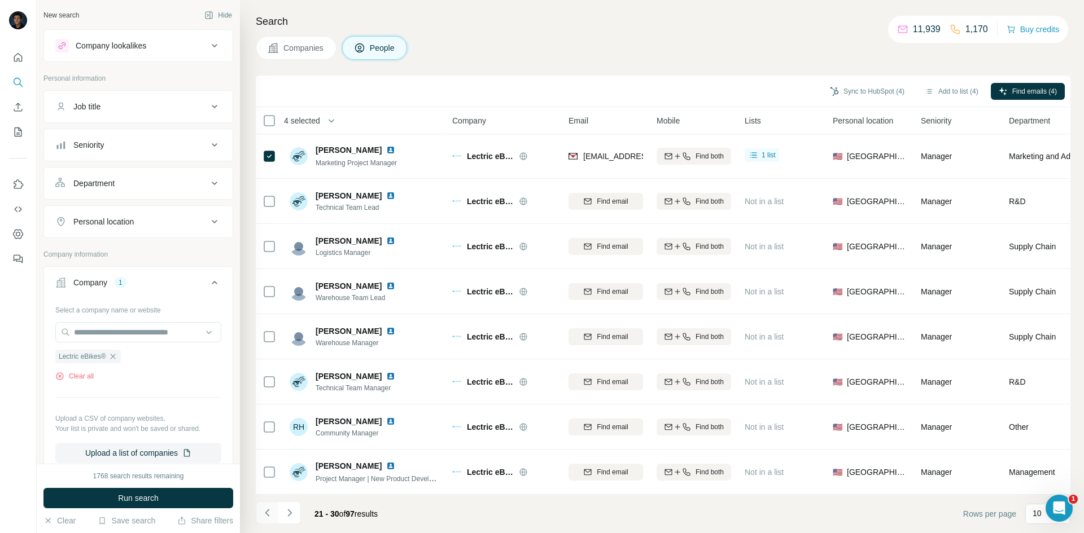
click at [269, 518] on icon "Navigate to previous page" at bounding box center [267, 512] width 11 height 11
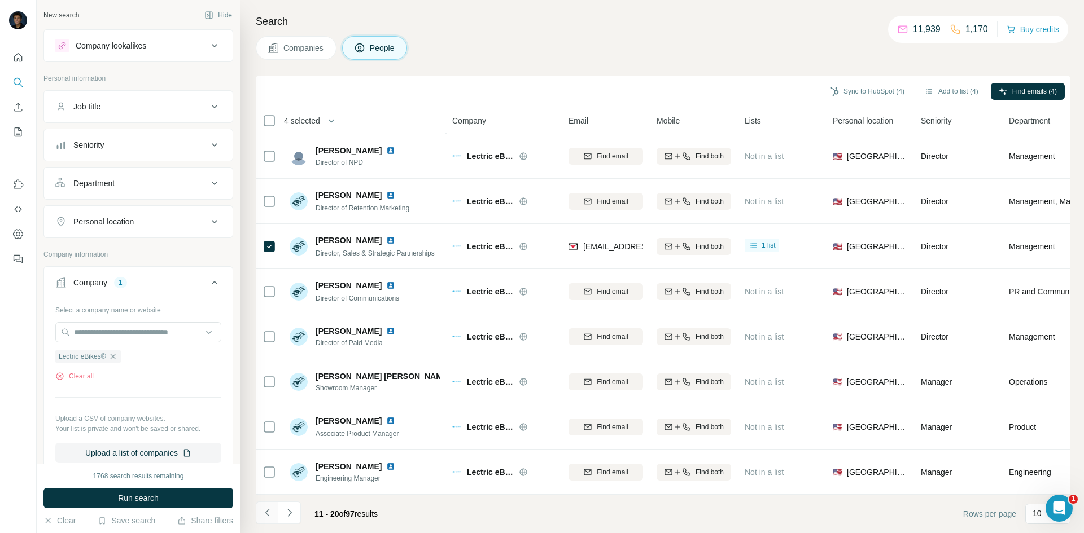
click at [269, 519] on button "Navigate to previous page" at bounding box center [267, 513] width 23 height 23
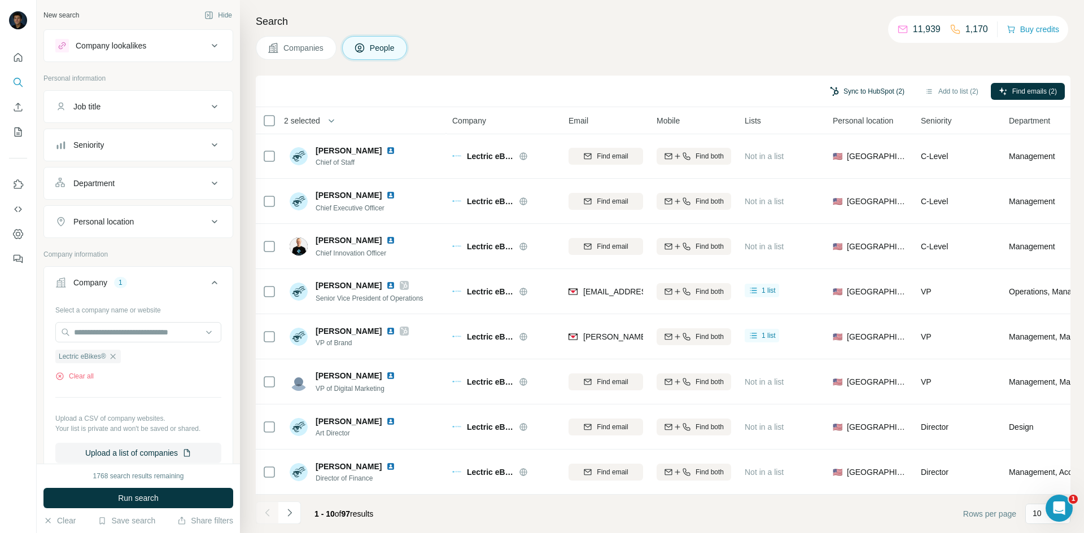
click at [869, 87] on button "Sync to HubSpot (2)" at bounding box center [867, 91] width 90 height 17
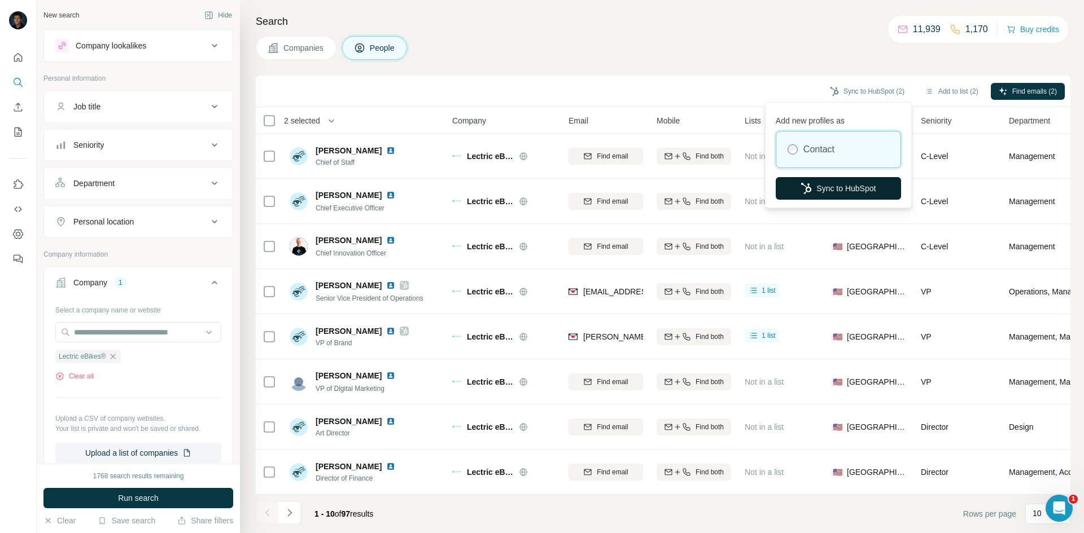
click at [820, 187] on button "Sync to HubSpot" at bounding box center [838, 188] width 125 height 23
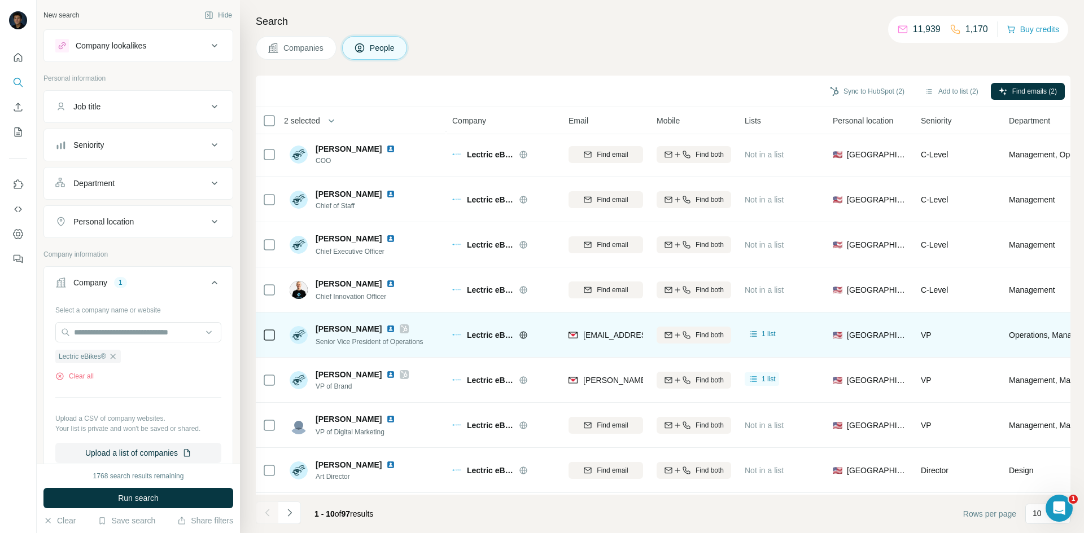
scroll to position [0, 0]
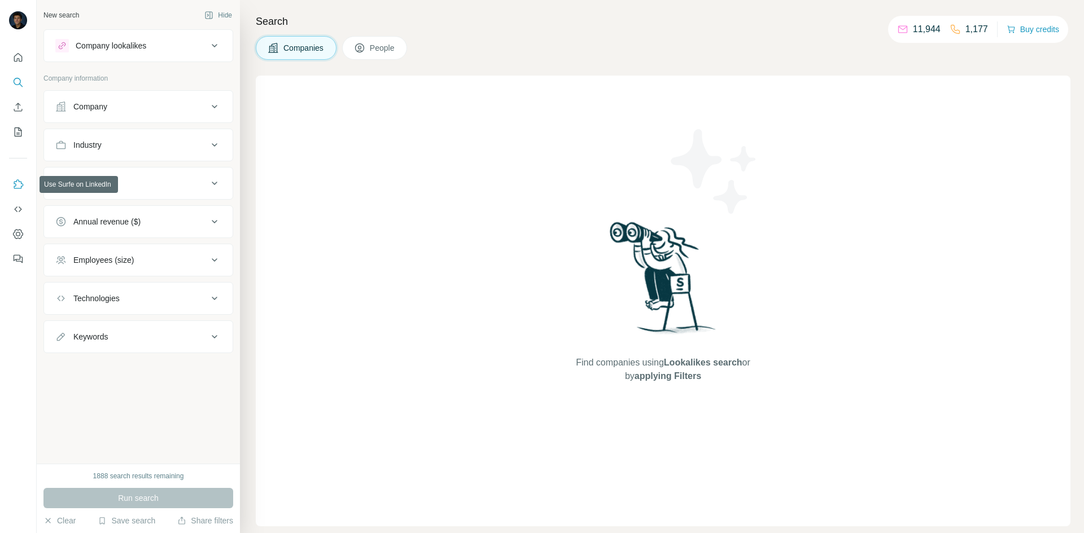
click at [12, 180] on button "Use Surfe on LinkedIn" at bounding box center [18, 184] width 18 height 20
